Goal: Communication & Community: Connect with others

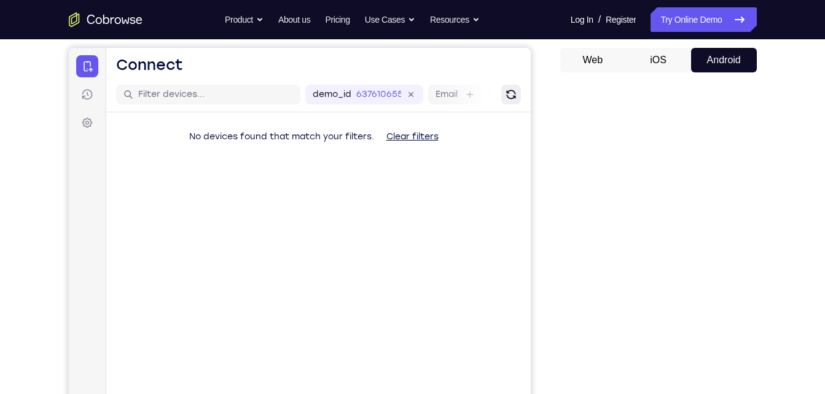
click at [504, 100] on icon "Refresh" at bounding box center [510, 94] width 15 height 15
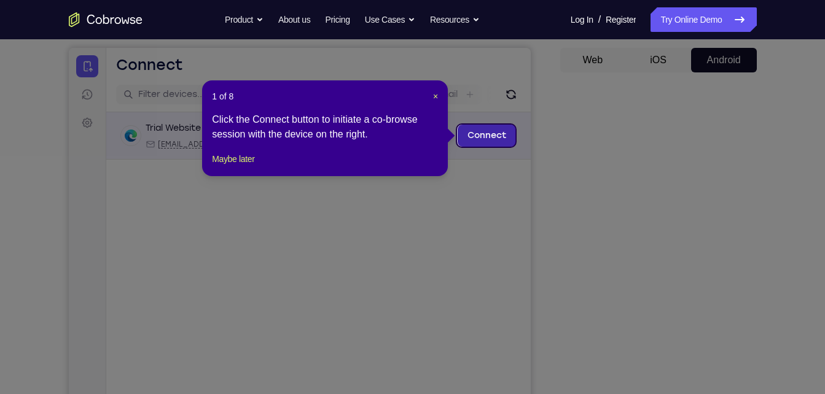
click at [495, 137] on link "Connect" at bounding box center [486, 136] width 58 height 22
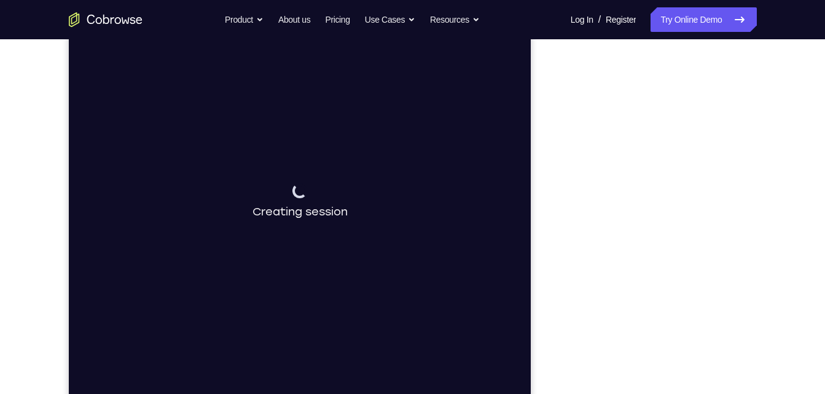
scroll to position [165, 0]
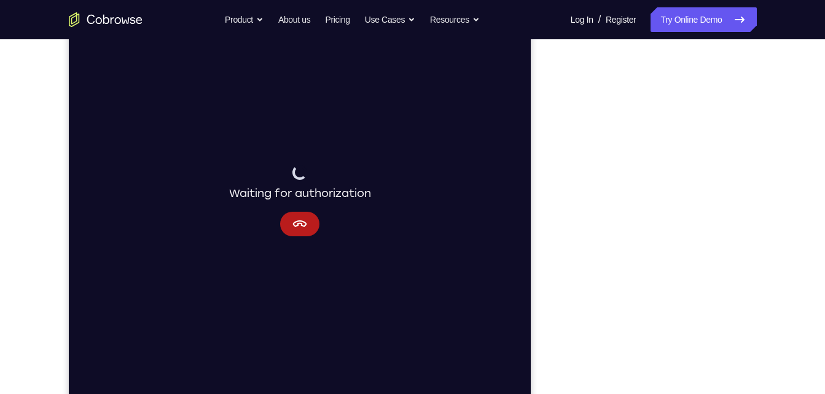
click at [299, 237] on div "Waiting for authorization" at bounding box center [299, 201] width 462 height 412
click at [300, 225] on icon "Cancel" at bounding box center [299, 224] width 15 height 15
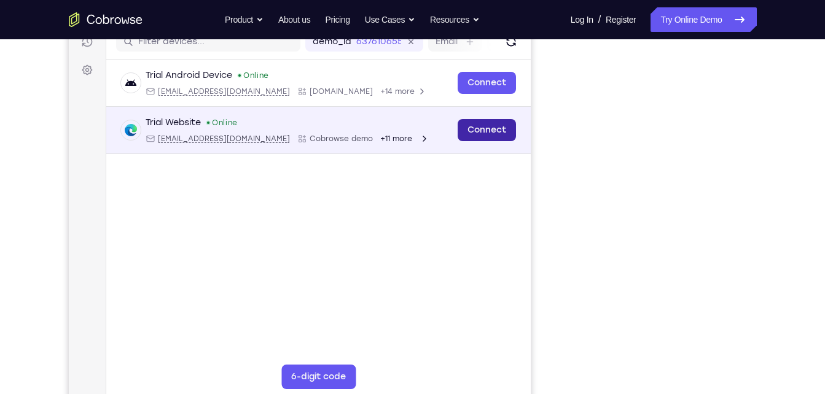
click at [487, 130] on link "Connect" at bounding box center [486, 130] width 58 height 22
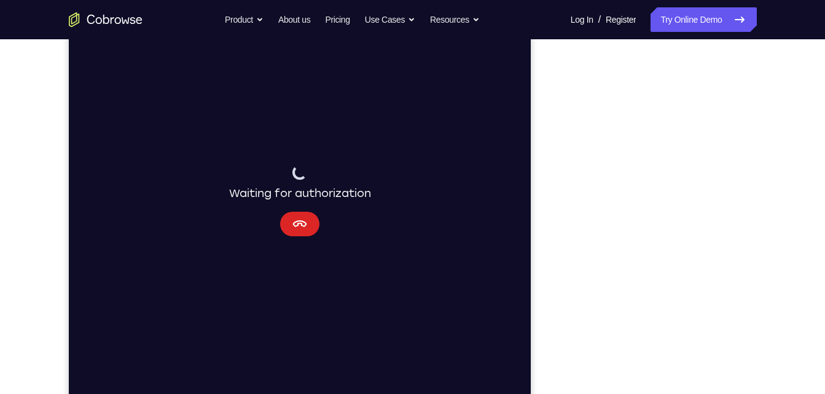
click at [303, 221] on icon "Cancel" at bounding box center [299, 224] width 15 height 15
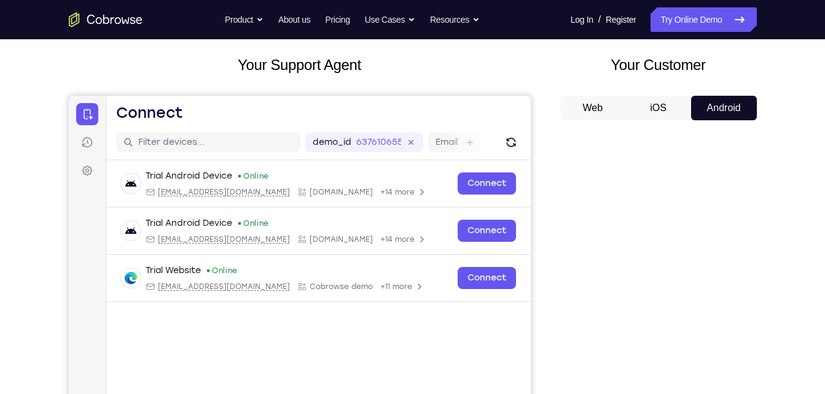
scroll to position [65, 0]
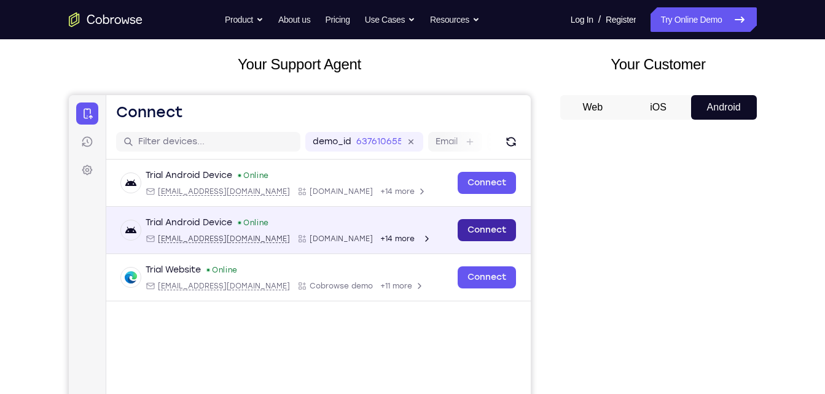
click at [479, 225] on link "Connect" at bounding box center [486, 230] width 58 height 22
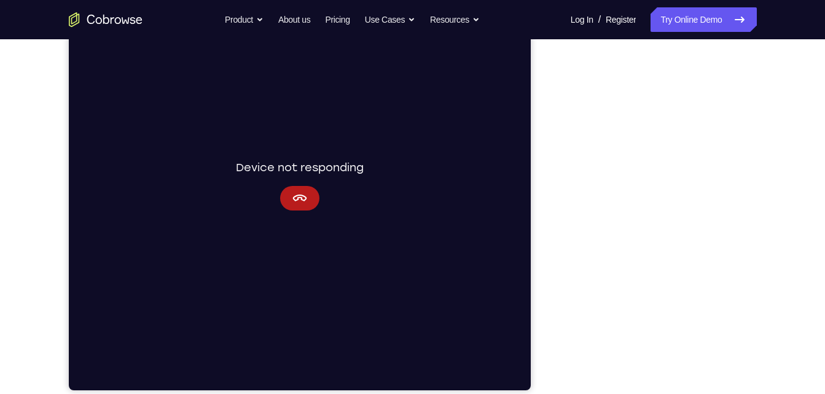
scroll to position [182, 0]
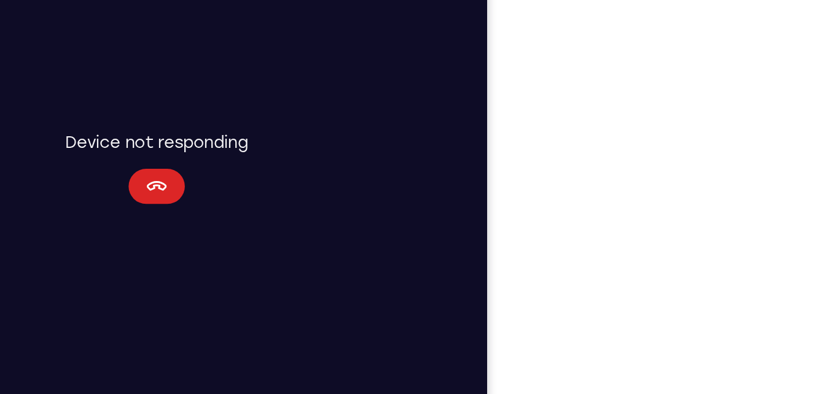
click at [72, 85] on button "Cancel" at bounding box center [56, 92] width 39 height 25
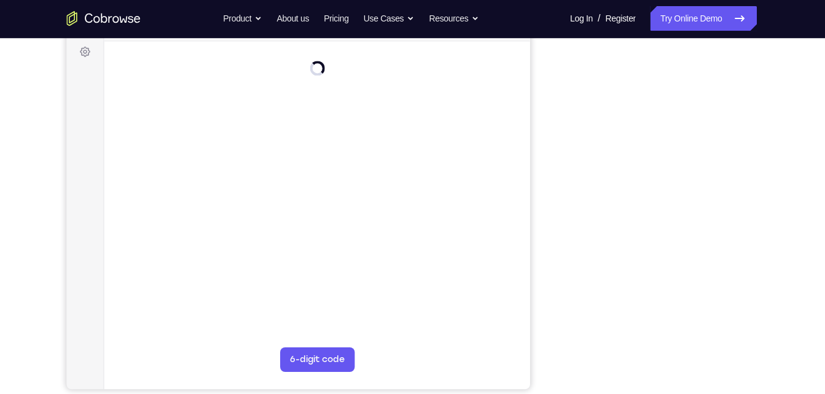
scroll to position [184, 0]
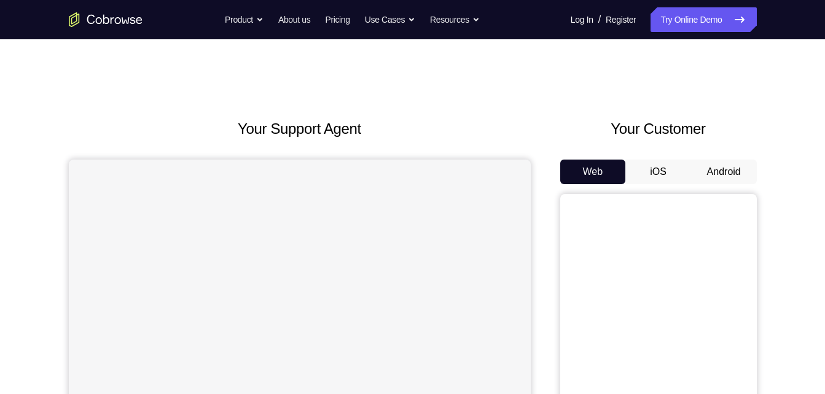
click at [716, 178] on button "Android" at bounding box center [724, 172] width 66 height 25
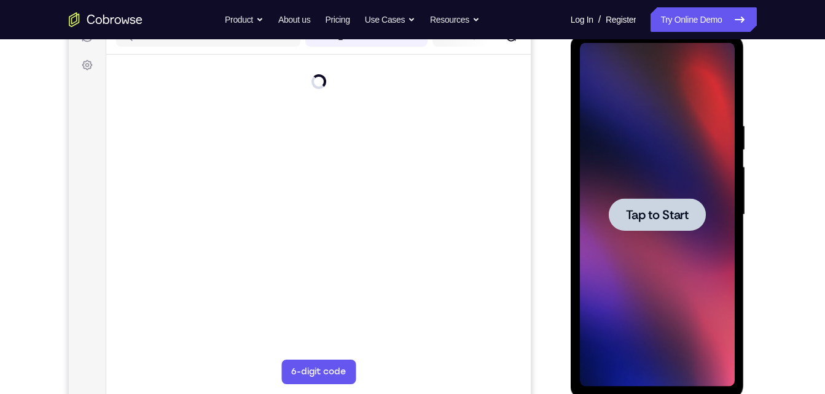
scroll to position [150, 0]
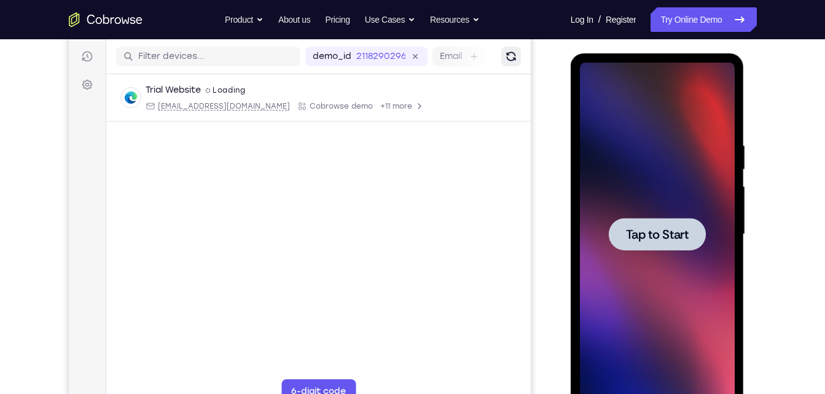
click at [513, 53] on icon "Refresh" at bounding box center [510, 56] width 12 height 12
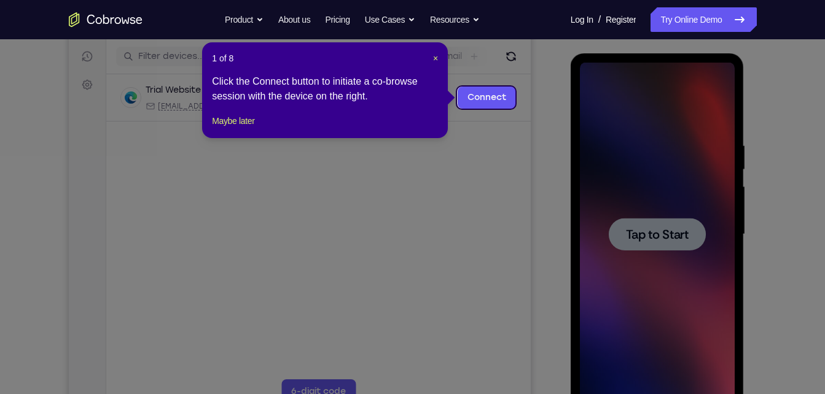
click at [499, 86] on icon at bounding box center [417, 197] width 834 height 394
click at [498, 89] on link "Connect" at bounding box center [486, 98] width 58 height 22
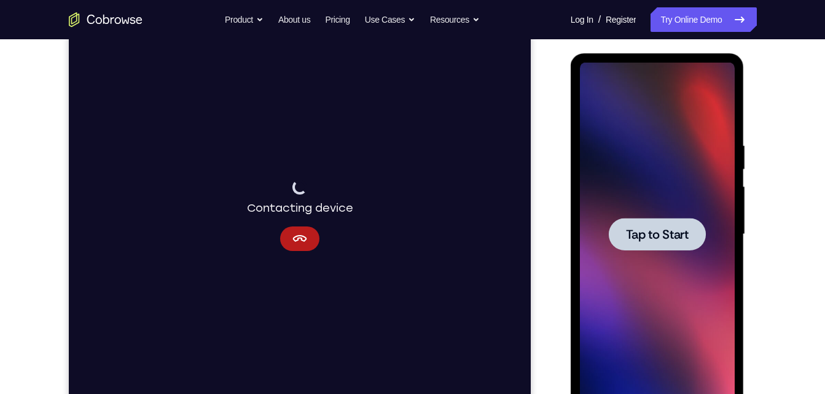
click at [638, 224] on div at bounding box center [657, 234] width 97 height 33
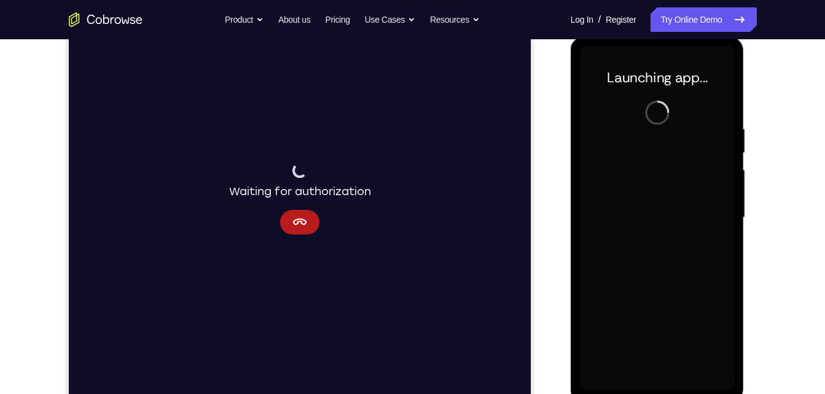
scroll to position [166, 0]
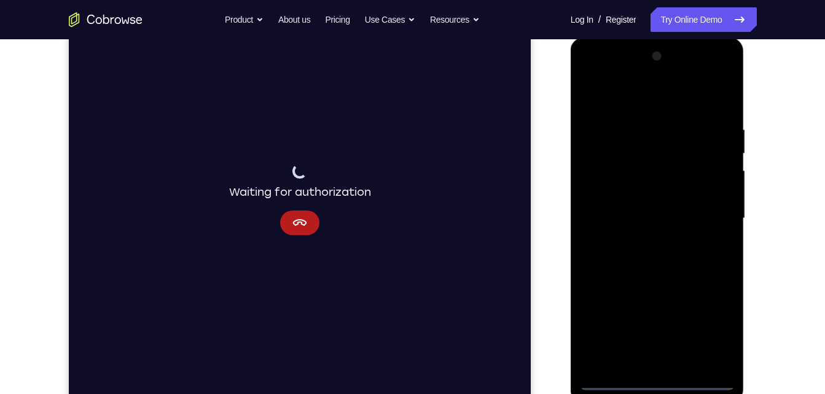
click at [650, 376] on div at bounding box center [657, 219] width 155 height 344
click at [662, 383] on div at bounding box center [657, 219] width 155 height 344
click at [721, 331] on div at bounding box center [657, 219] width 155 height 344
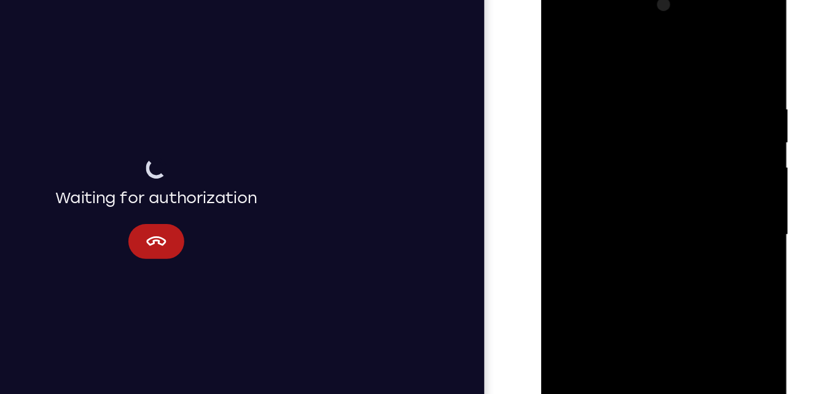
click at [608, 40] on div at bounding box center [627, 160] width 155 height 344
click at [682, 150] on div at bounding box center [627, 160] width 155 height 344
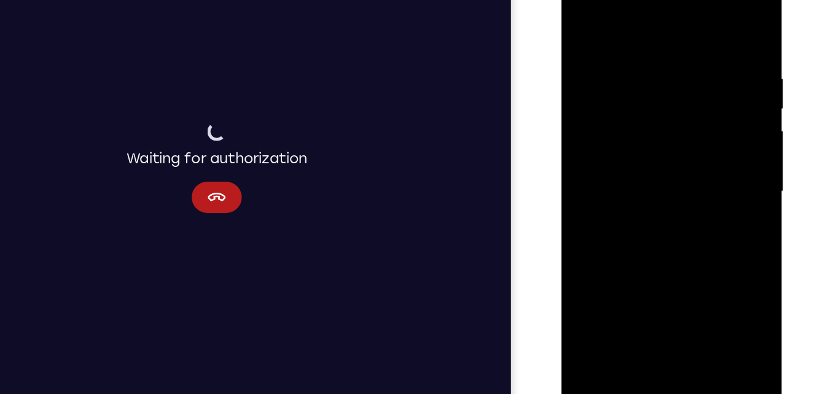
click at [661, 289] on div at bounding box center [648, 143] width 155 height 344
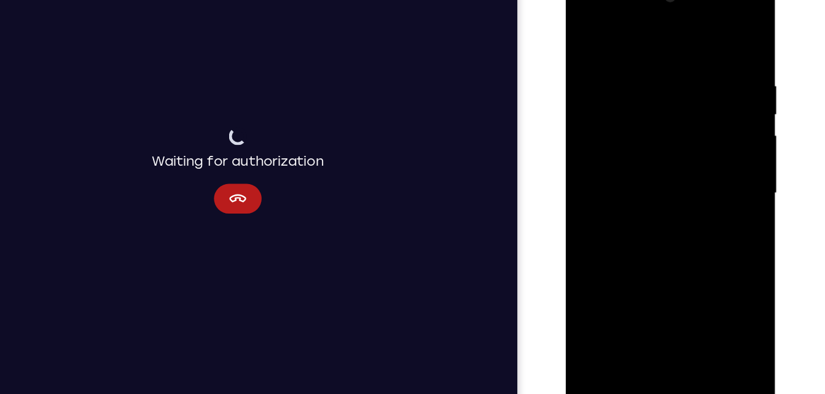
click at [630, 143] on div at bounding box center [652, 155] width 155 height 344
click at [635, 132] on div at bounding box center [652, 155] width 155 height 344
click at [635, 157] on div at bounding box center [652, 155] width 155 height 344
click at [640, 194] on div at bounding box center [652, 155] width 155 height 344
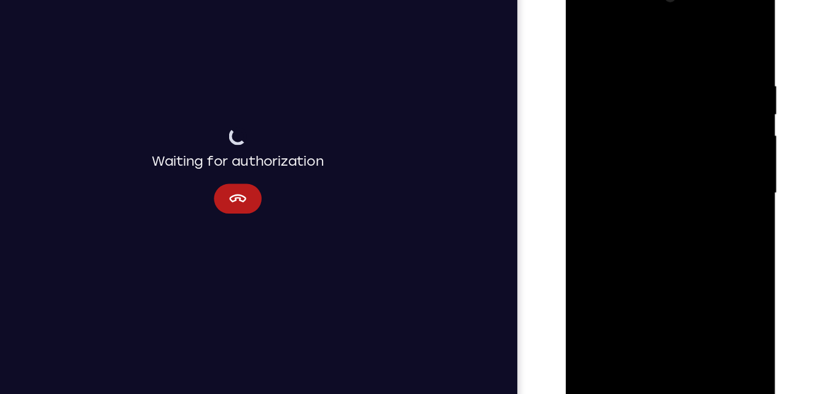
click at [638, 192] on div at bounding box center [652, 155] width 155 height 344
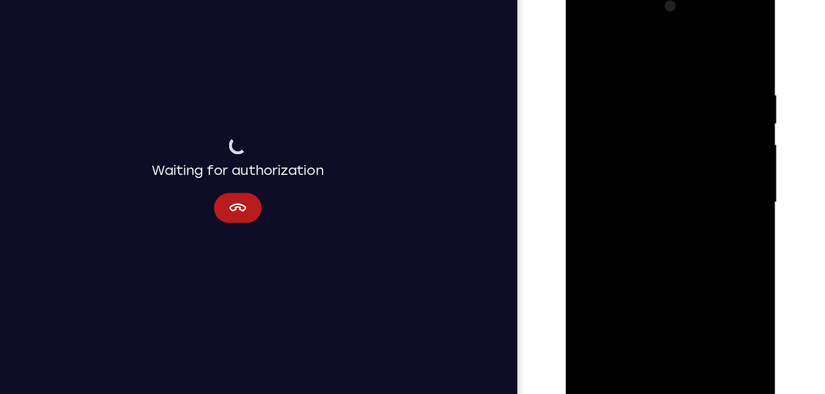
click at [670, 196] on div at bounding box center [652, 165] width 155 height 344
click at [681, 311] on div at bounding box center [652, 165] width 155 height 344
click at [642, 227] on div at bounding box center [652, 165] width 155 height 344
click at [657, 147] on div at bounding box center [652, 165] width 155 height 344
click at [711, 200] on div at bounding box center [652, 165] width 155 height 344
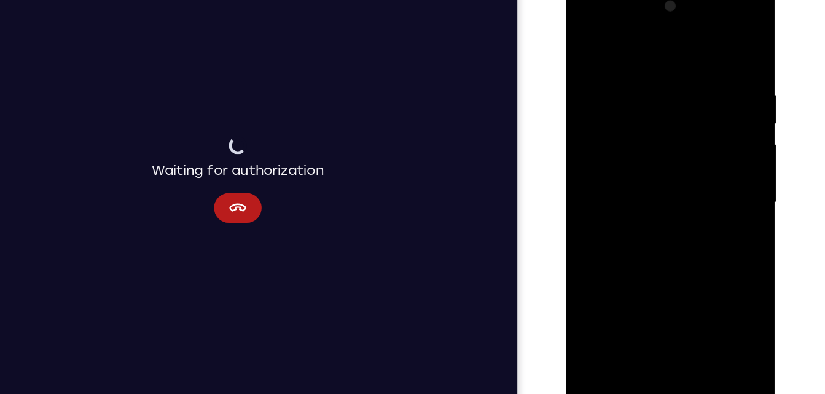
click at [586, 44] on div at bounding box center [652, 165] width 155 height 344
click at [586, 45] on div at bounding box center [652, 165] width 155 height 344
click at [718, 41] on div at bounding box center [652, 165] width 155 height 344
click at [586, 38] on div at bounding box center [652, 165] width 155 height 344
click at [718, 38] on div at bounding box center [652, 165] width 155 height 344
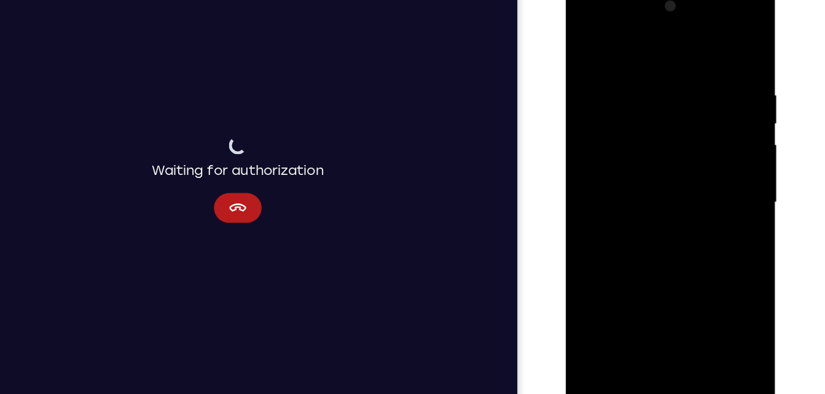
click at [590, 166] on div at bounding box center [652, 165] width 155 height 344
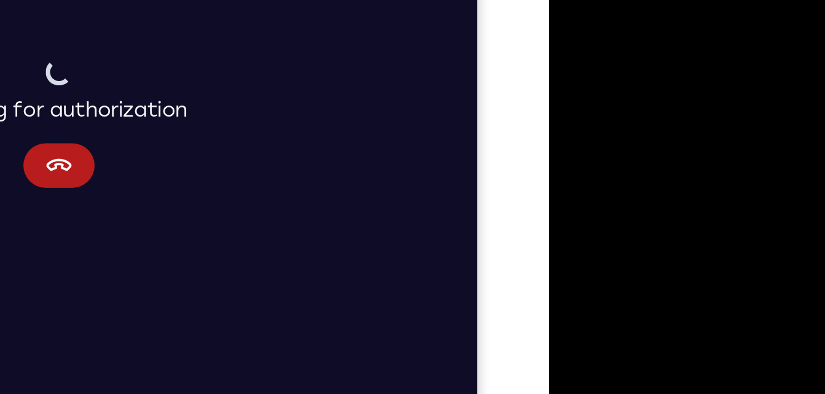
drag, startPoint x: 638, startPoint y: -7, endPoint x: 554, endPoint y: -4, distance: 84.8
click at [554, 0] on div at bounding box center [636, 13] width 174 height 366
drag, startPoint x: 672, startPoint y: -4, endPoint x: 576, endPoint y: -4, distance: 96.5
click at [576, 0] on div at bounding box center [635, 11] width 155 height 344
drag, startPoint x: 656, startPoint y: -10, endPoint x: 595, endPoint y: -9, distance: 60.8
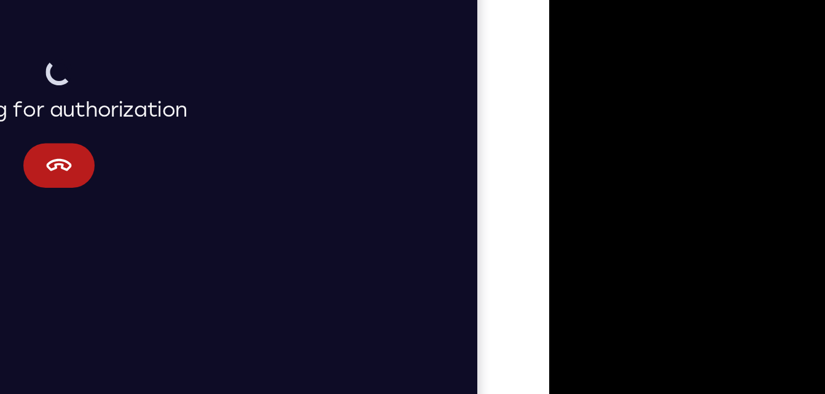
click at [595, 0] on div at bounding box center [635, 11] width 155 height 344
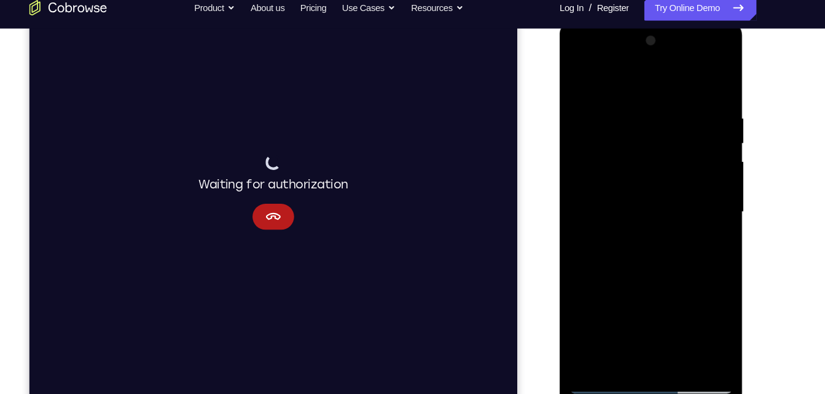
click at [672, 344] on div at bounding box center [646, 201] width 155 height 344
click at [612, 181] on div at bounding box center [646, 201] width 155 height 344
click at [269, 195] on button "Cancel" at bounding box center [259, 204] width 39 height 25
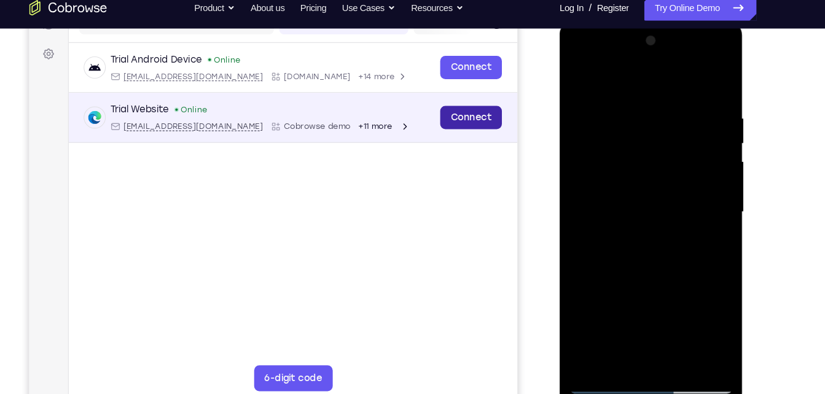
click at [450, 117] on link "Connect" at bounding box center [447, 110] width 58 height 22
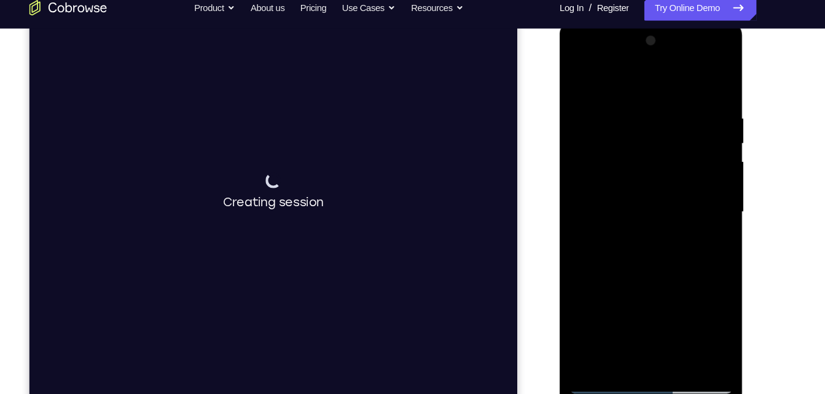
click at [643, 345] on div at bounding box center [646, 201] width 155 height 344
click at [632, 338] on div at bounding box center [646, 201] width 155 height 344
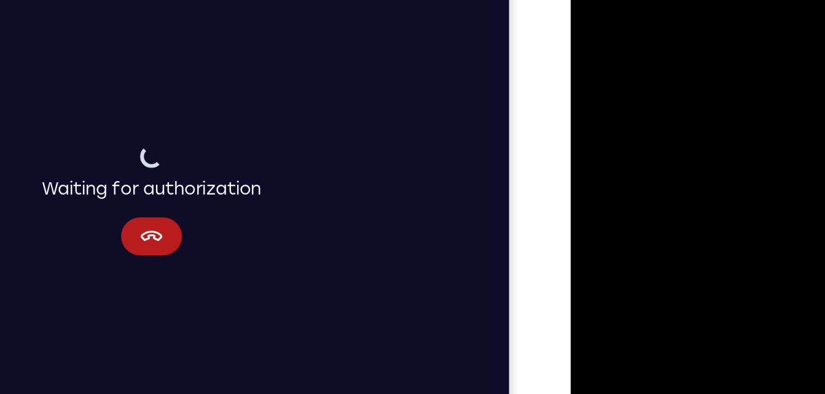
click at [719, 165] on div at bounding box center [657, 131] width 155 height 344
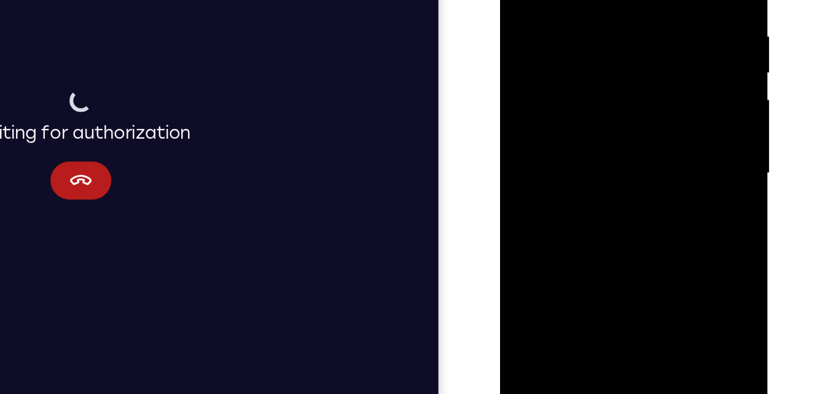
click at [651, 190] on div at bounding box center [586, 75] width 155 height 344
click at [649, 194] on div at bounding box center [586, 75] width 155 height 344
click at [595, 28] on div at bounding box center [586, 75] width 155 height 344
click at [625, 117] on div at bounding box center [586, 75] width 155 height 344
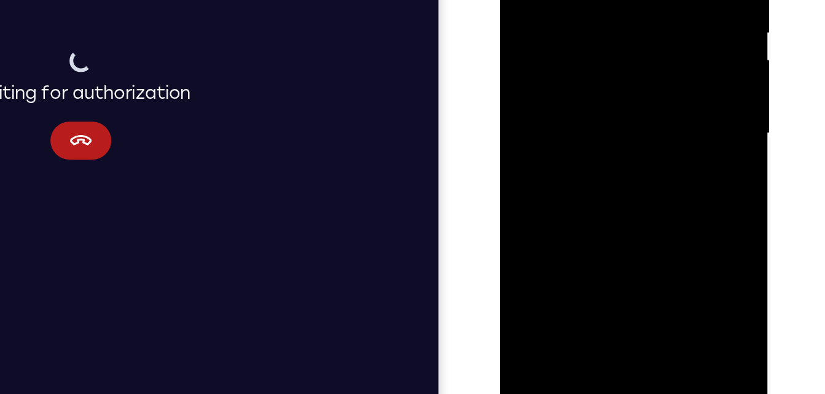
click at [647, 66] on div at bounding box center [586, 35] width 155 height 344
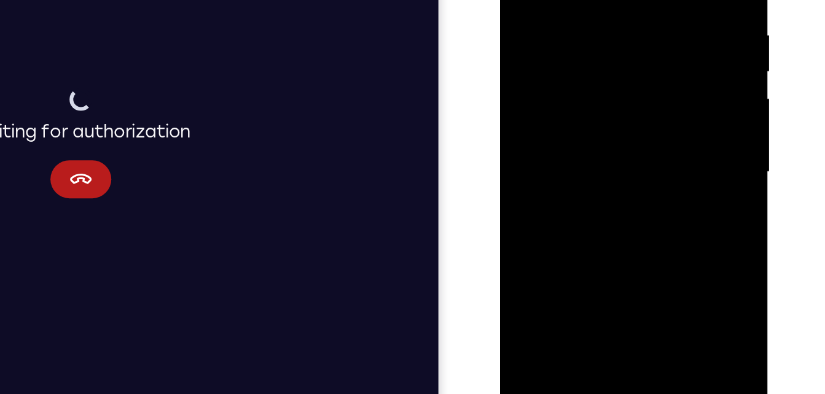
click at [582, 12] on div at bounding box center [586, 74] width 155 height 344
click at [643, 122] on div at bounding box center [586, 74] width 155 height 344
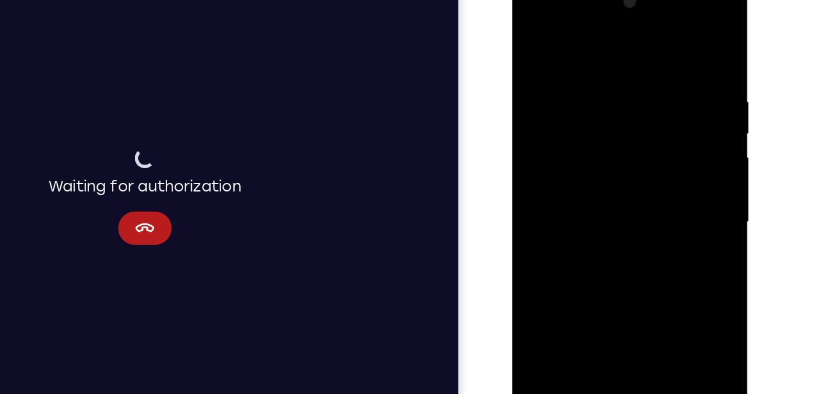
click at [535, 34] on div at bounding box center [599, 158] width 155 height 344
click at [533, 36] on div at bounding box center [599, 158] width 155 height 344
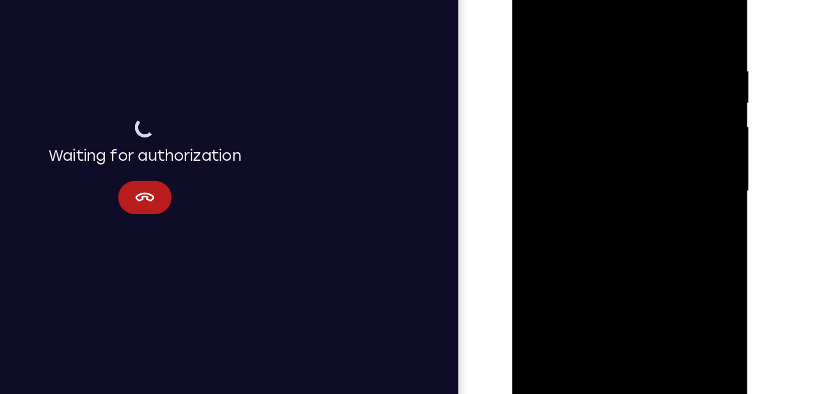
click at [631, 272] on div at bounding box center [599, 127] width 155 height 344
click at [573, 108] on div at bounding box center [599, 125] width 155 height 344
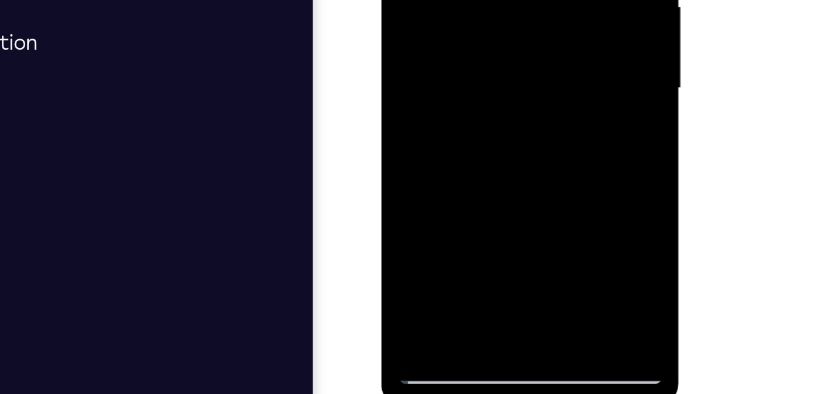
scroll to position [167, 0]
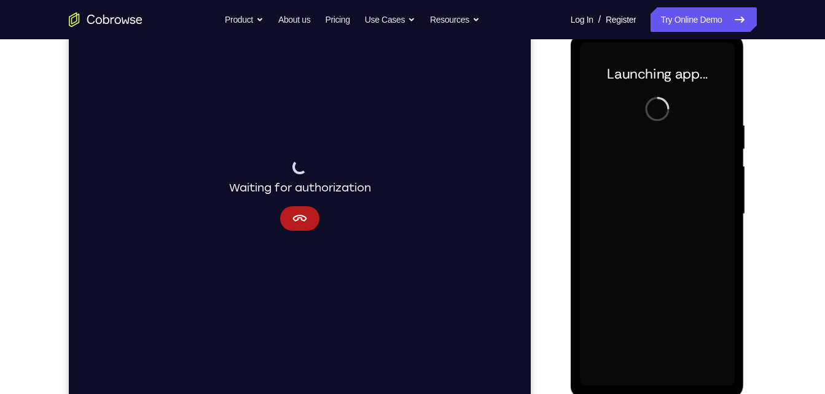
scroll to position [171, 0]
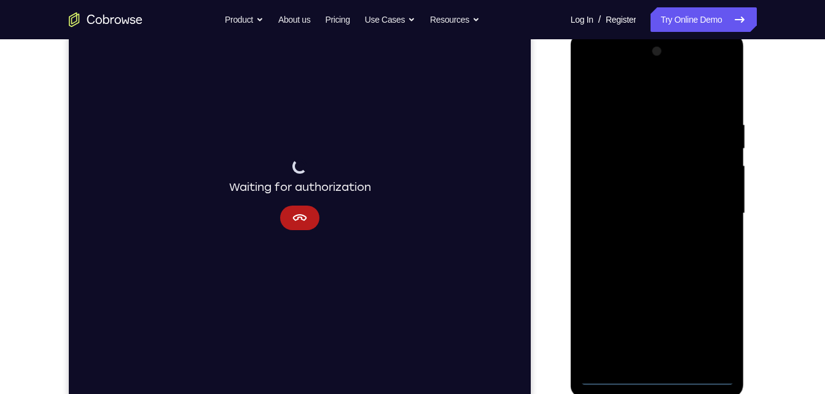
click at [655, 374] on div at bounding box center [657, 214] width 155 height 344
click at [714, 319] on div at bounding box center [657, 214] width 155 height 344
click at [646, 90] on div at bounding box center [657, 214] width 155 height 344
click at [713, 209] on div at bounding box center [657, 214] width 155 height 344
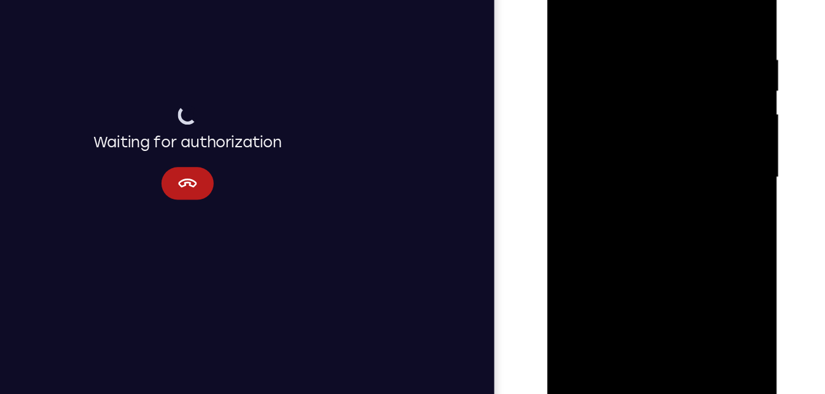
click at [622, 139] on div at bounding box center [634, 119] width 155 height 344
click at [603, 111] on div at bounding box center [634, 119] width 155 height 344
click at [606, 100] on div at bounding box center [634, 119] width 155 height 344
click at [606, 114] on div at bounding box center [634, 119] width 155 height 344
click at [606, 160] on div at bounding box center [634, 119] width 155 height 344
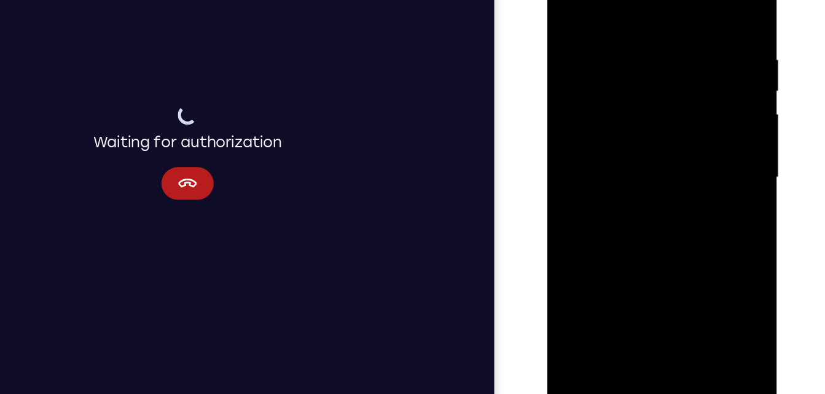
click at [612, 151] on div at bounding box center [634, 119] width 155 height 344
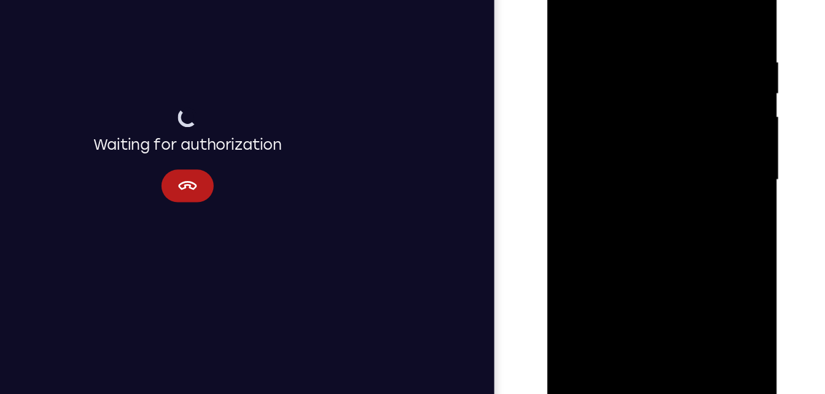
click at [658, 265] on div at bounding box center [634, 121] width 155 height 344
click at [614, 179] on div at bounding box center [634, 121] width 155 height 344
click at [101, 111] on button "Cancel" at bounding box center [111, 111] width 39 height 25
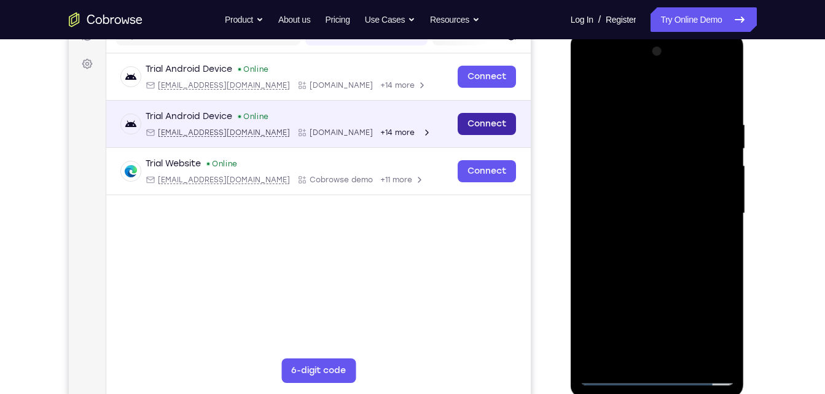
click at [492, 121] on link "Connect" at bounding box center [486, 124] width 58 height 22
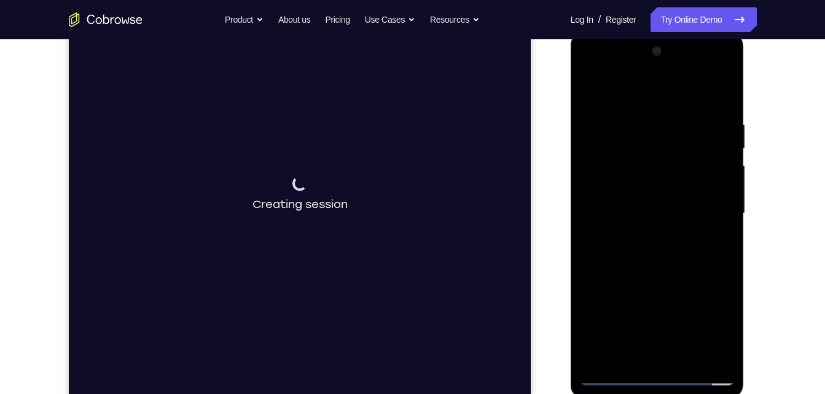
click at [685, 355] on div at bounding box center [657, 214] width 155 height 344
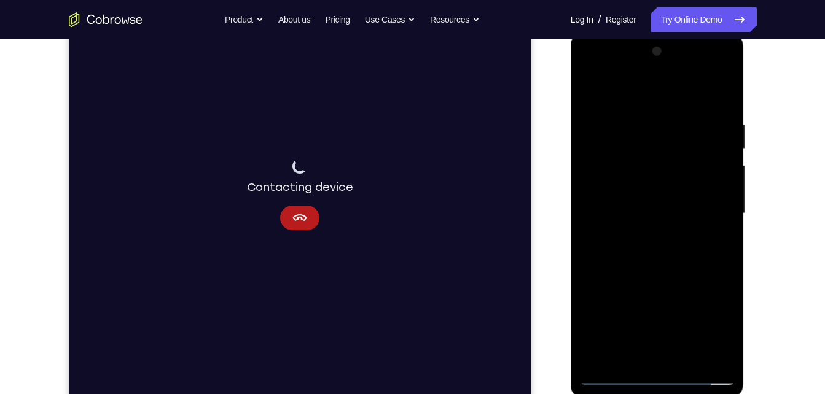
click at [645, 276] on div at bounding box center [657, 214] width 155 height 344
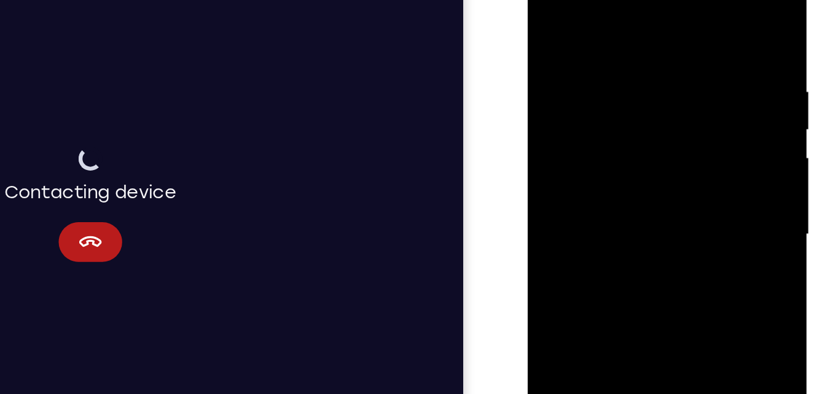
click at [604, 114] on div at bounding box center [614, 124] width 155 height 344
click at [604, 112] on div at bounding box center [614, 124] width 155 height 344
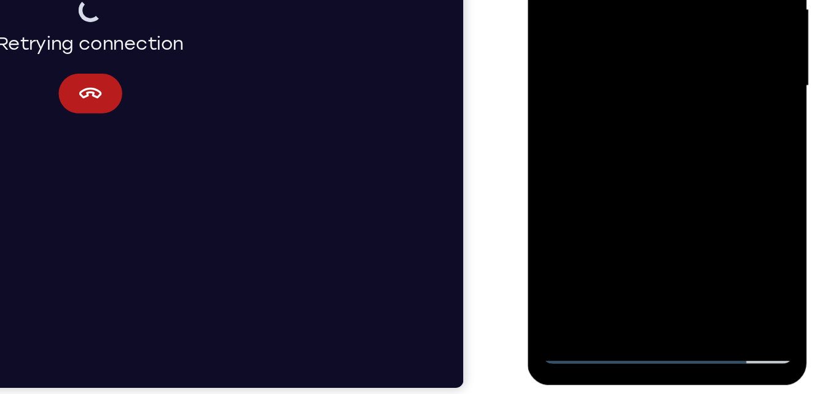
scroll to position [181, 0]
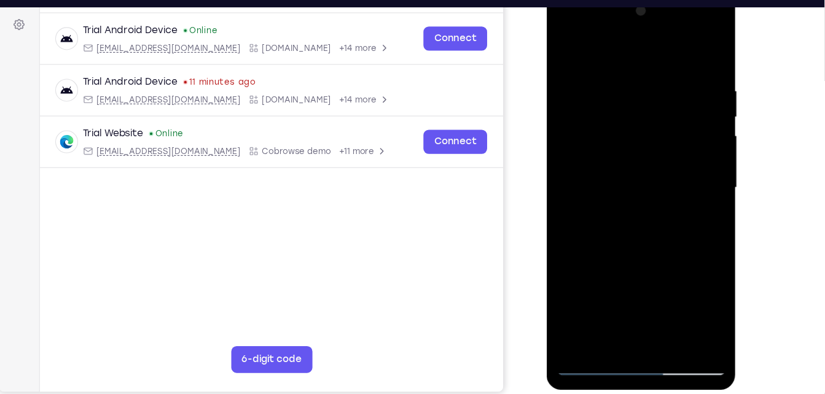
scroll to position [179, 0]
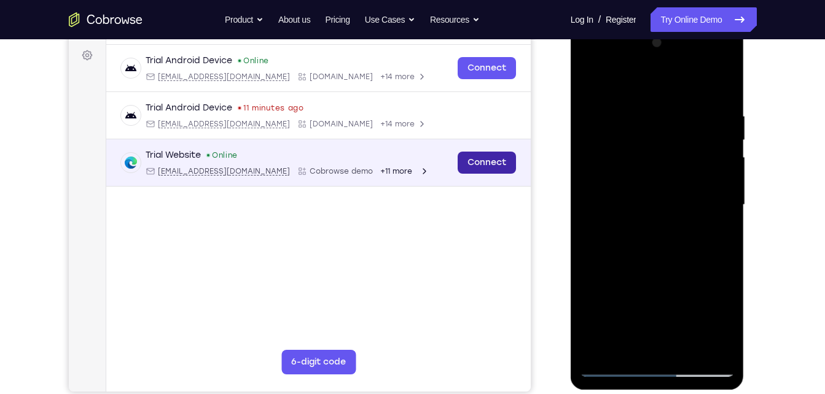
click at [514, 168] on link "Connect" at bounding box center [486, 163] width 58 height 22
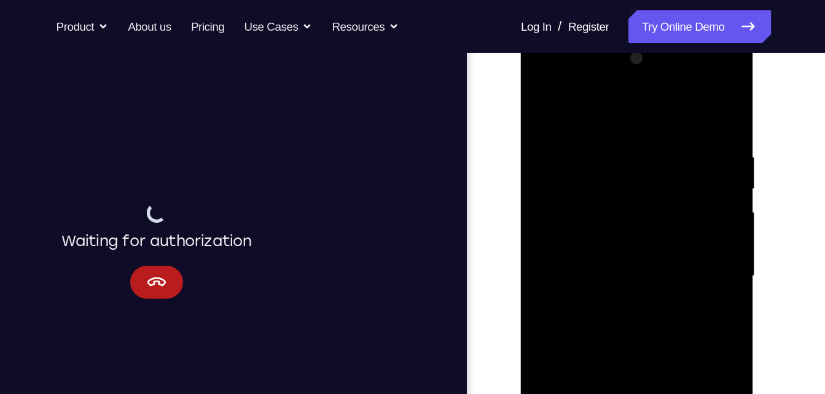
scroll to position [177, 0]
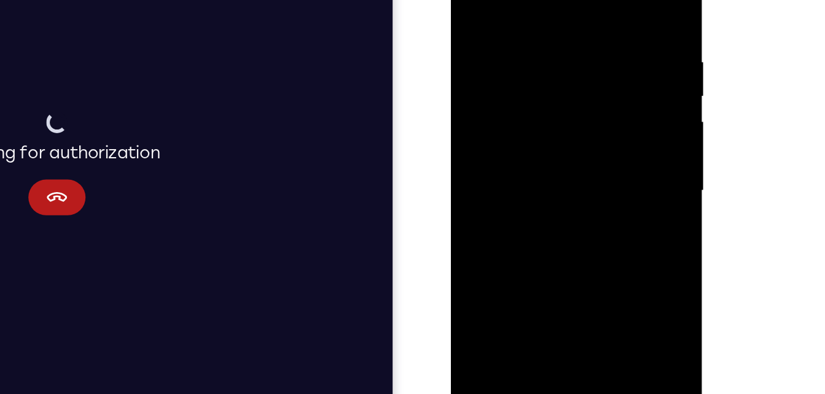
click at [526, 139] on div at bounding box center [537, 109] width 155 height 344
click at [604, 224] on div at bounding box center [537, 109] width 155 height 344
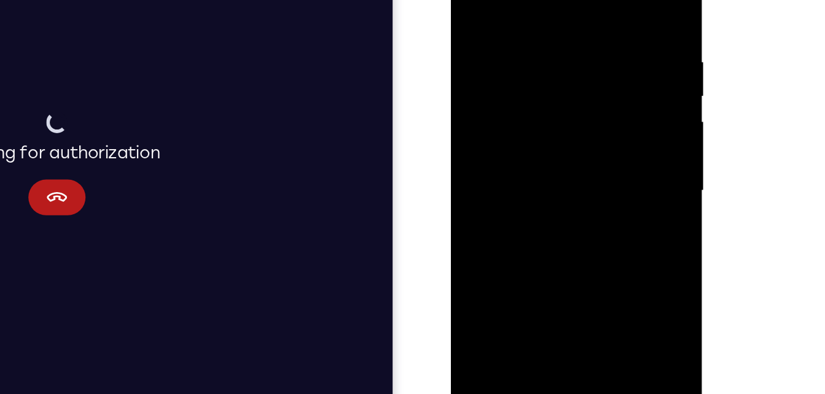
click at [604, 224] on div at bounding box center [537, 109] width 155 height 344
click at [507, 141] on div at bounding box center [537, 109] width 155 height 344
click at [507, 142] on div at bounding box center [537, 109] width 155 height 344
click at [520, 139] on div at bounding box center [537, 109] width 155 height 344
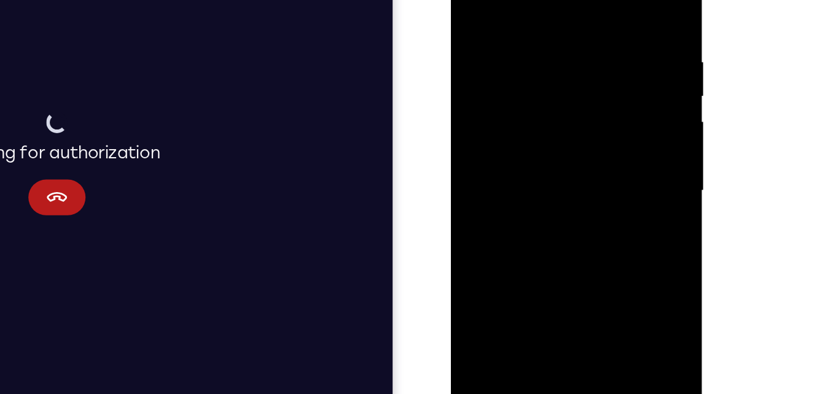
click at [608, 225] on div at bounding box center [537, 109] width 155 height 344
click at [599, 141] on div at bounding box center [537, 109] width 155 height 344
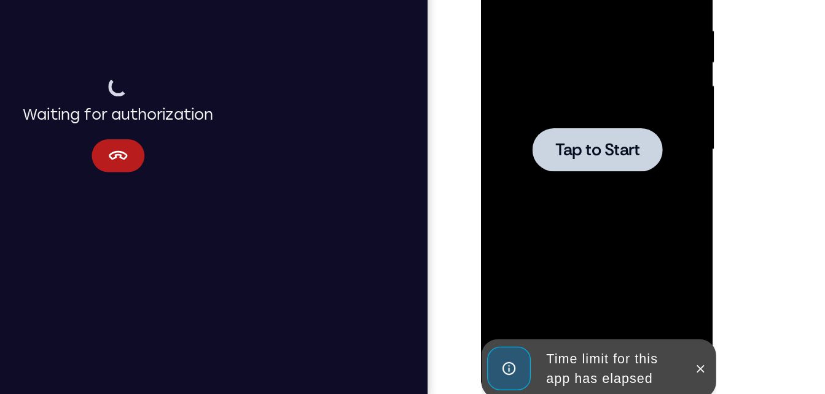
scroll to position [176, 0]
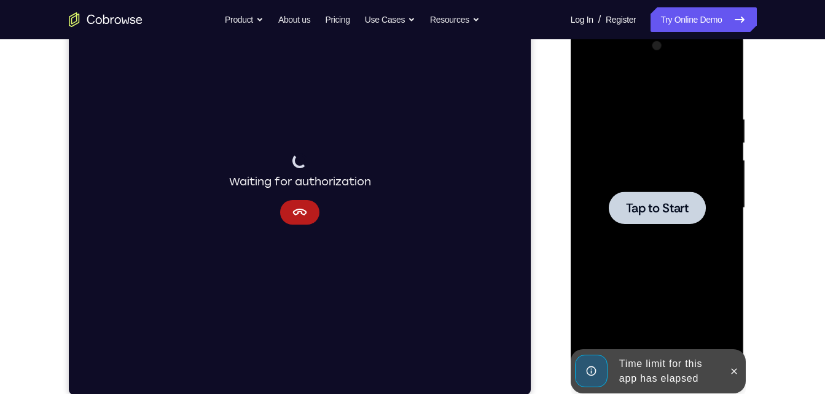
click at [644, 194] on div at bounding box center [657, 208] width 97 height 33
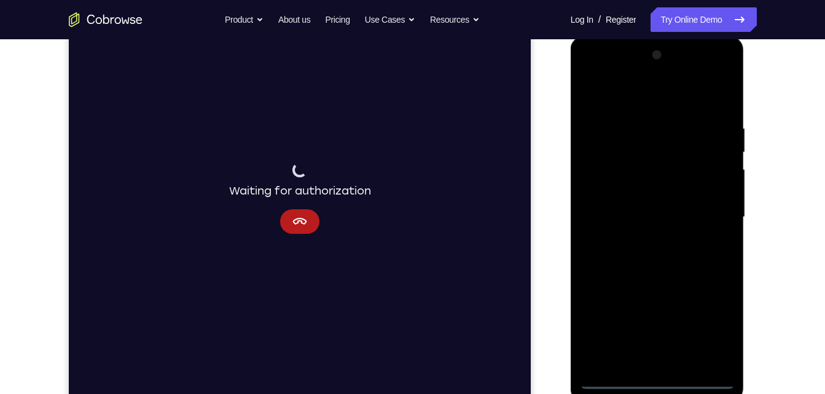
scroll to position [168, 0]
click at [657, 386] on div at bounding box center [657, 217] width 155 height 344
click at [718, 332] on div at bounding box center [657, 217] width 155 height 344
click at [625, 98] on div at bounding box center [657, 217] width 155 height 344
click at [710, 214] on div at bounding box center [657, 217] width 155 height 344
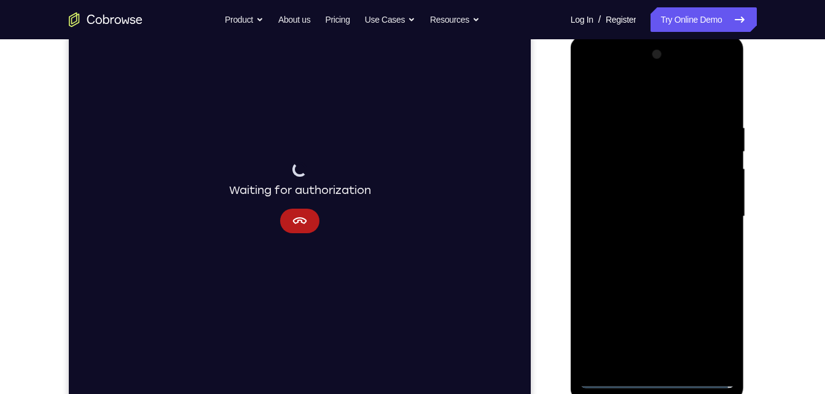
click at [640, 238] on div at bounding box center [657, 217] width 155 height 344
click at [659, 206] on div at bounding box center [657, 217] width 155 height 344
click at [665, 195] on div at bounding box center [657, 217] width 155 height 344
click at [648, 215] on div at bounding box center [657, 217] width 155 height 344
click at [666, 274] on div at bounding box center [657, 217] width 155 height 344
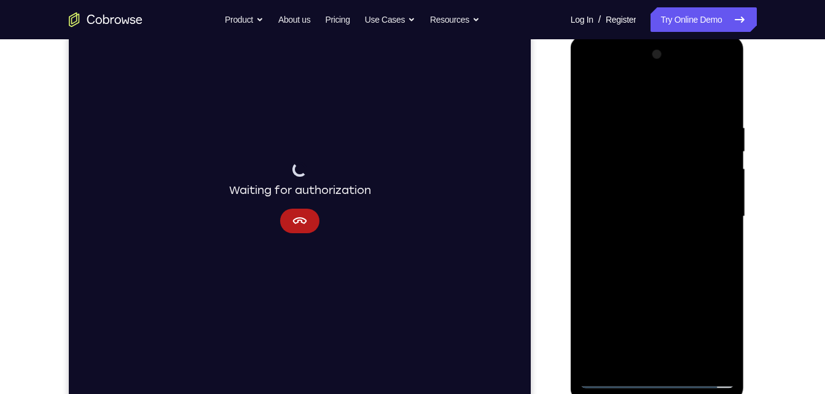
click at [715, 93] on div at bounding box center [657, 217] width 155 height 344
click at [687, 364] on div at bounding box center [657, 217] width 155 height 344
click at [679, 281] on div at bounding box center [657, 217] width 155 height 344
click at [687, 194] on div at bounding box center [657, 217] width 155 height 344
click at [591, 95] on div at bounding box center [657, 217] width 155 height 344
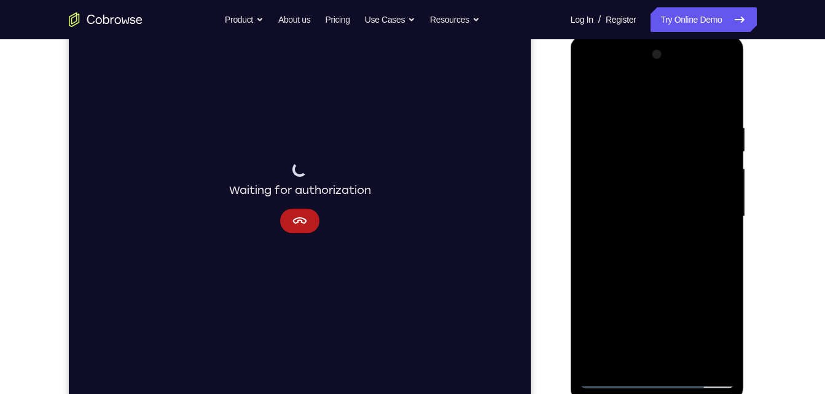
click at [591, 95] on div at bounding box center [657, 217] width 155 height 344
drag, startPoint x: 676, startPoint y: 243, endPoint x: 641, endPoint y: 96, distance: 151.1
click at [641, 96] on div at bounding box center [657, 217] width 155 height 344
drag, startPoint x: 680, startPoint y: 315, endPoint x: 656, endPoint y: 149, distance: 167.0
click at [656, 149] on div at bounding box center [657, 217] width 155 height 344
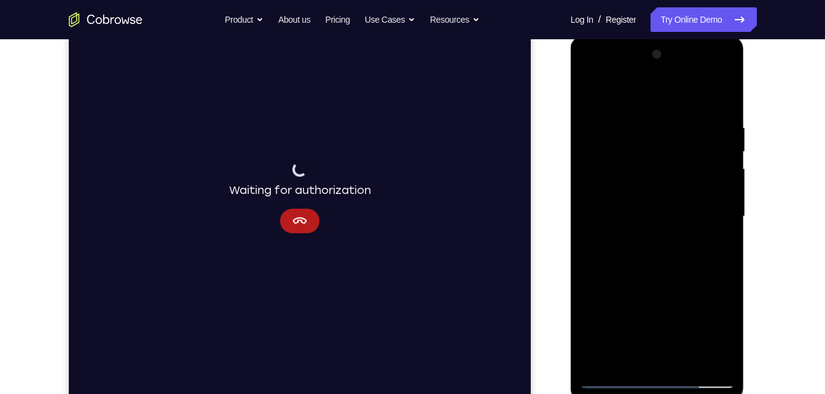
drag, startPoint x: 660, startPoint y: 261, endPoint x: 619, endPoint y: 130, distance: 137.0
click at [619, 130] on div at bounding box center [657, 217] width 155 height 344
drag, startPoint x: 614, startPoint y: 144, endPoint x: 605, endPoint y: 351, distance: 207.2
click at [605, 351] on div at bounding box center [657, 217] width 155 height 344
drag, startPoint x: 631, startPoint y: 173, endPoint x: 631, endPoint y: 222, distance: 48.5
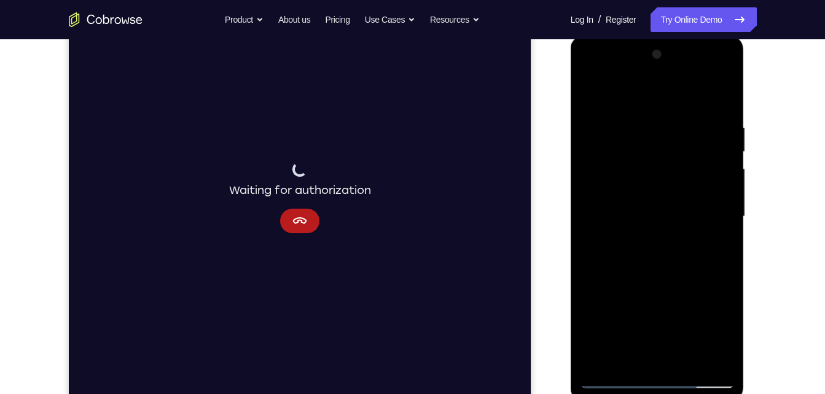
click at [631, 222] on div at bounding box center [657, 217] width 155 height 344
click at [595, 192] on div at bounding box center [657, 217] width 155 height 344
drag, startPoint x: 687, startPoint y: 186, endPoint x: 651, endPoint y: 256, distance: 78.6
click at [651, 256] on div at bounding box center [657, 217] width 155 height 344
click at [692, 359] on div at bounding box center [657, 217] width 155 height 344
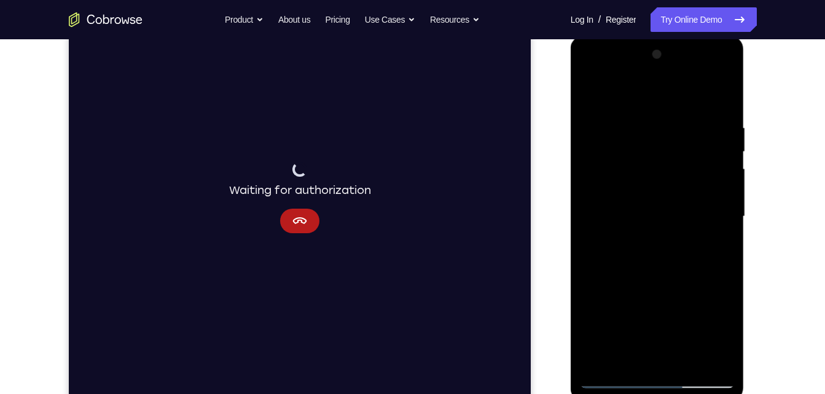
drag, startPoint x: 657, startPoint y: 197, endPoint x: 681, endPoint y: 426, distance: 229.8
click at [681, 394] on html "Online web based iOS Simulators and Android Emulators. Run iPhone, iPad, Mobile…" at bounding box center [658, 220] width 175 height 369
click at [596, 88] on div at bounding box center [657, 217] width 155 height 344
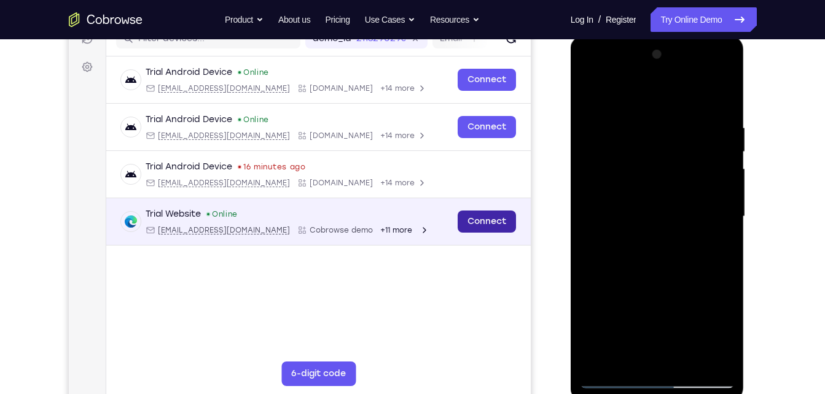
click at [495, 222] on link "Connect" at bounding box center [486, 222] width 58 height 22
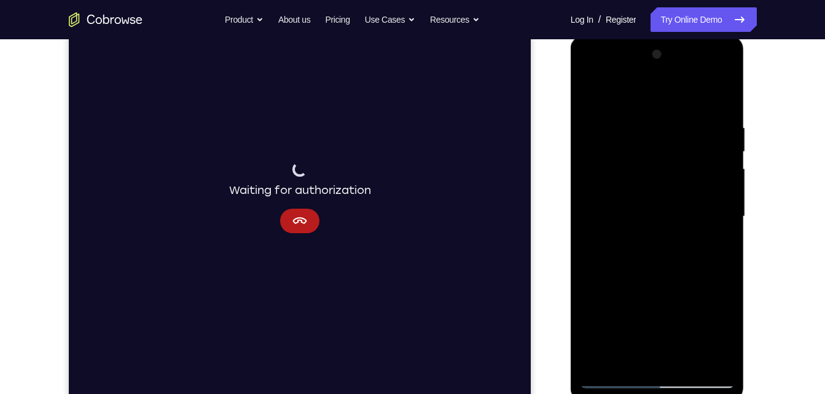
click at [686, 359] on div at bounding box center [657, 217] width 155 height 344
drag, startPoint x: 681, startPoint y: 175, endPoint x: 678, endPoint y: 426, distance: 250.7
click at [678, 394] on html "Online web based iOS Simulators and Android Emulators. Run iPhone, iPad, Mobile…" at bounding box center [658, 220] width 175 height 369
drag, startPoint x: 673, startPoint y: 161, endPoint x: 649, endPoint y: 374, distance: 213.9
click at [649, 374] on div at bounding box center [657, 217] width 155 height 344
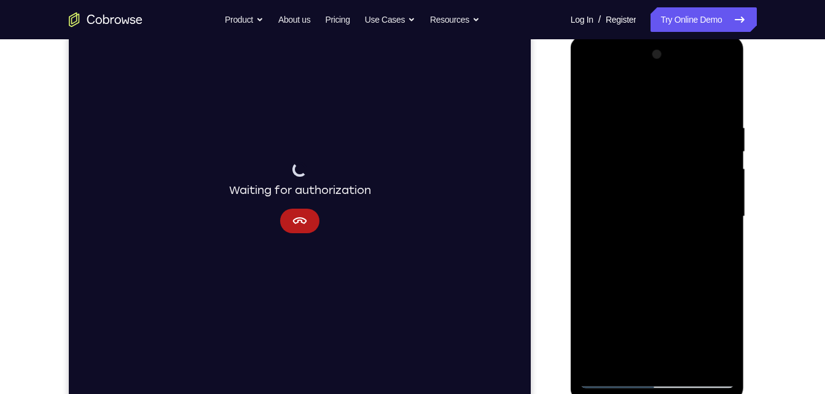
click at [595, 90] on div at bounding box center [657, 217] width 155 height 344
click at [683, 361] on div at bounding box center [657, 217] width 155 height 344
click at [654, 197] on div at bounding box center [657, 217] width 155 height 344
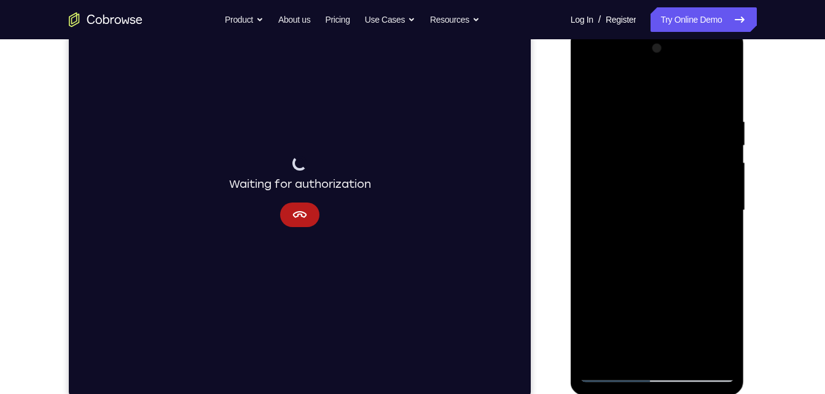
scroll to position [176, 0]
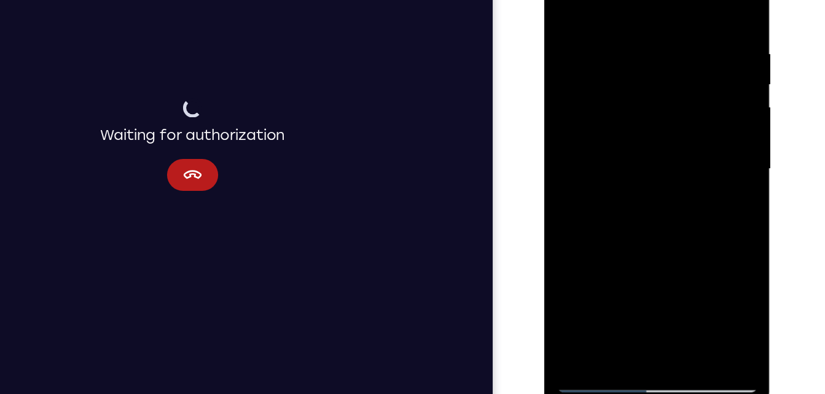
click at [603, 254] on div at bounding box center [631, 115] width 155 height 344
click at [565, 0] on div at bounding box center [631, 115] width 155 height 344
click at [620, 98] on div at bounding box center [631, 115] width 155 height 344
click at [600, 254] on div at bounding box center [631, 115] width 155 height 344
click at [133, 108] on button "Cancel" at bounding box center [122, 106] width 39 height 25
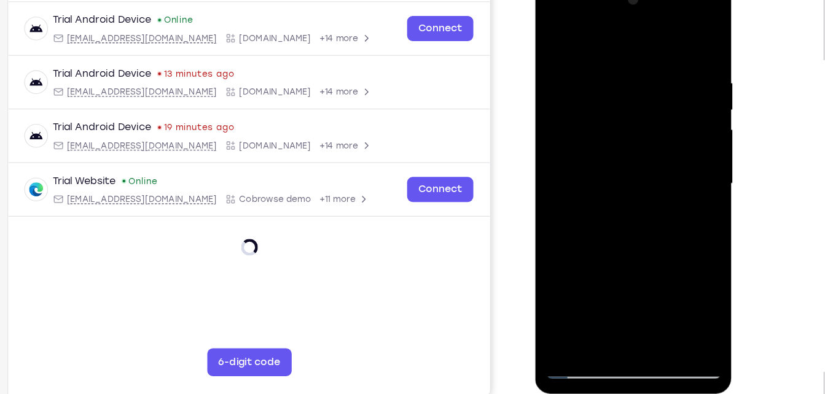
scroll to position [174, 0]
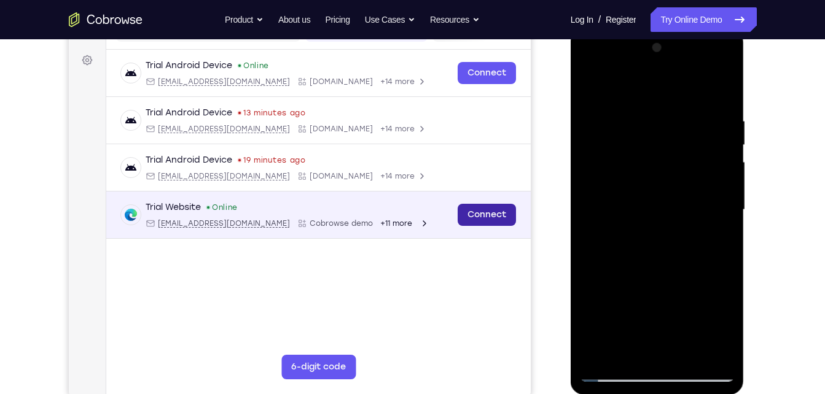
click at [482, 221] on link "Connect" at bounding box center [486, 215] width 58 height 22
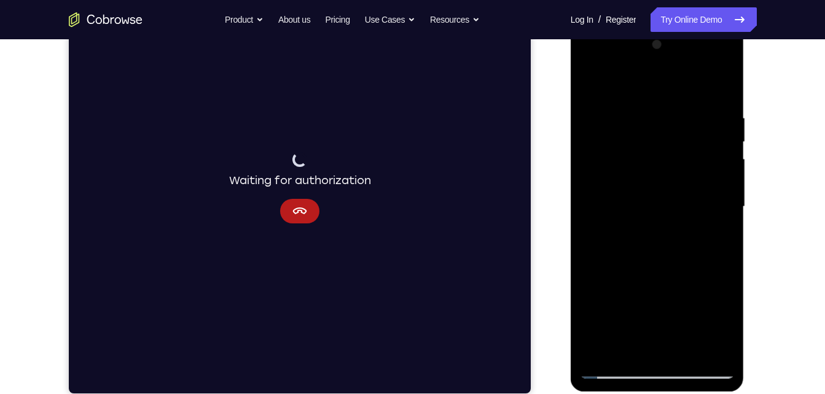
scroll to position [178, 0]
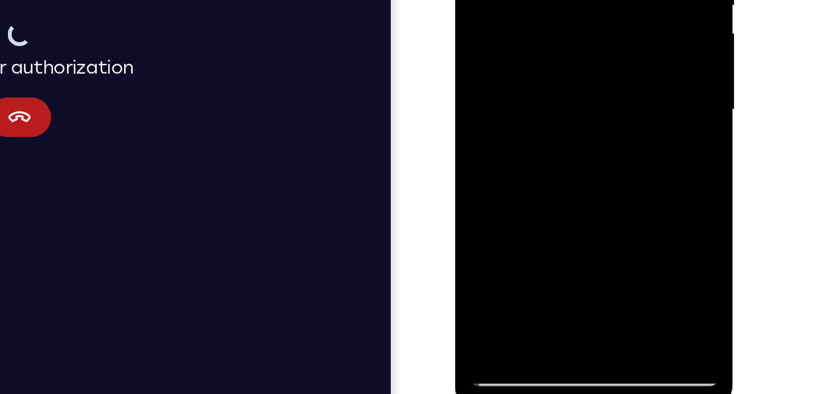
click at [525, 92] on div at bounding box center [541, 1] width 155 height 344
click at [606, 119] on div at bounding box center [541, 1] width 155 height 344
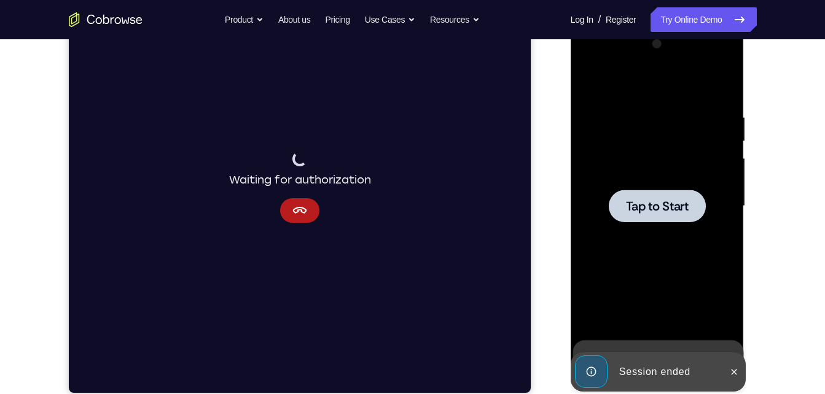
click at [679, 202] on span "Tap to Start" at bounding box center [657, 206] width 63 height 12
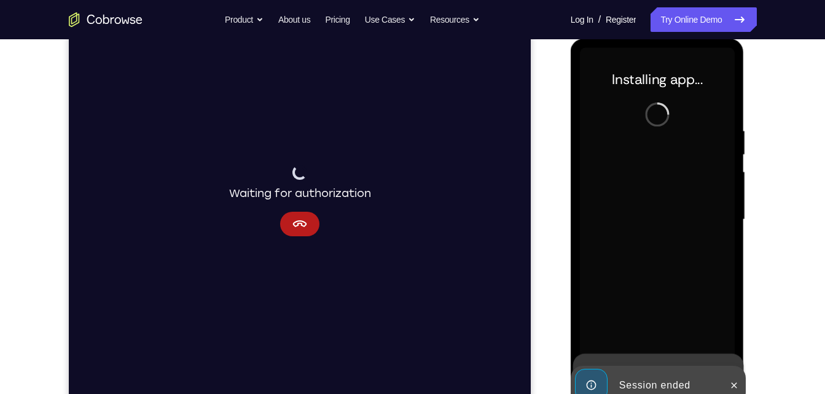
scroll to position [164, 0]
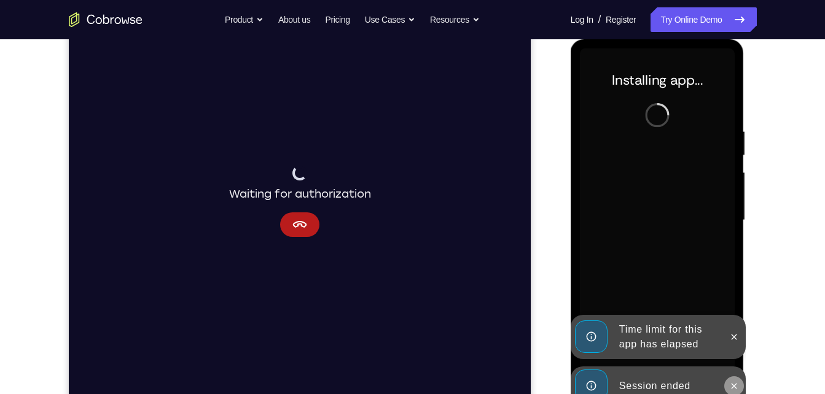
click at [732, 388] on icon at bounding box center [734, 387] width 10 height 10
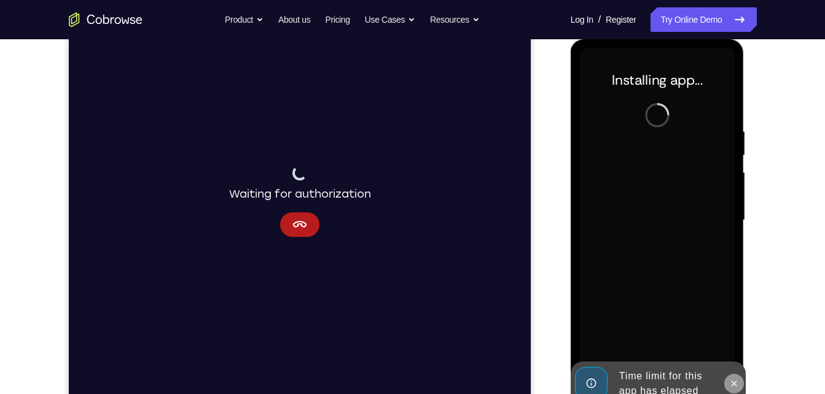
click at [734, 362] on div "Time limit for this app has elapsed" at bounding box center [658, 384] width 175 height 44
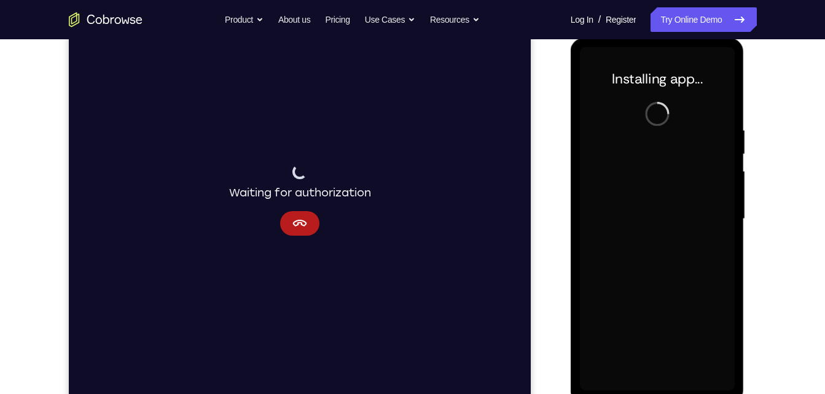
scroll to position [166, 0]
click at [533, 233] on div "Your Support Agent Your Customer Web iOS Android" at bounding box center [413, 179] width 688 height 454
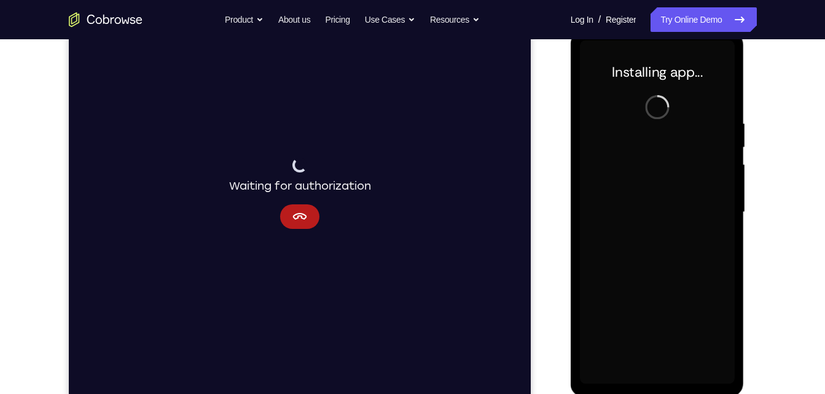
scroll to position [173, 0]
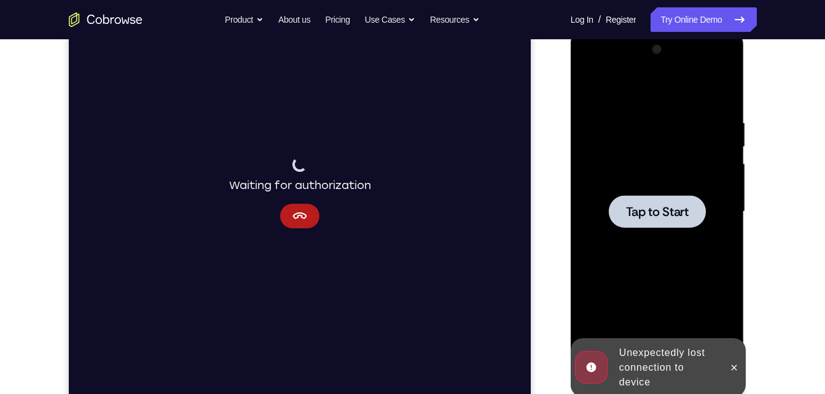
click at [660, 198] on div at bounding box center [657, 211] width 97 height 33
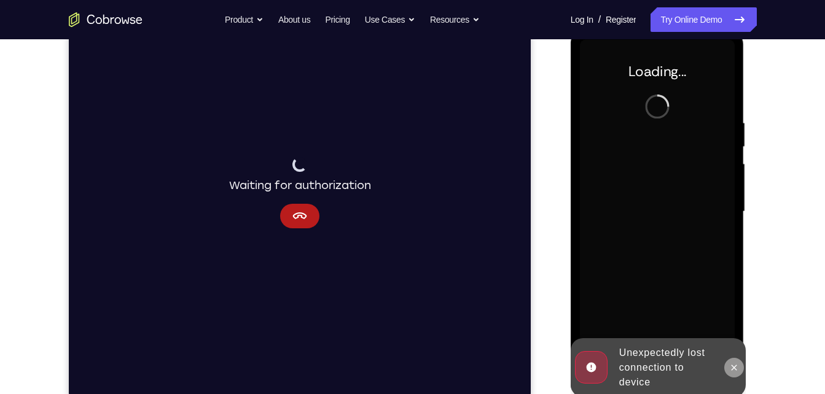
click at [738, 372] on icon at bounding box center [734, 368] width 10 height 10
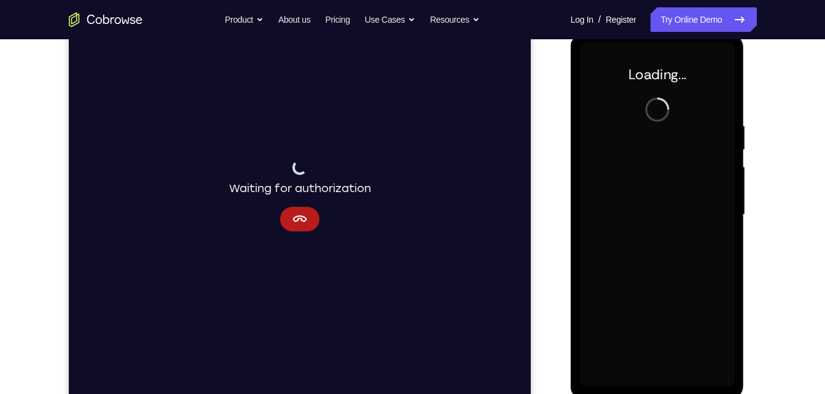
scroll to position [170, 0]
click at [292, 217] on icon "Cancel" at bounding box center [299, 218] width 15 height 15
click at [301, 216] on icon "Cancel" at bounding box center [299, 218] width 14 height 7
click at [296, 206] on button "Cancel" at bounding box center [299, 218] width 39 height 25
click at [299, 207] on button "Cancel" at bounding box center [299, 218] width 39 height 25
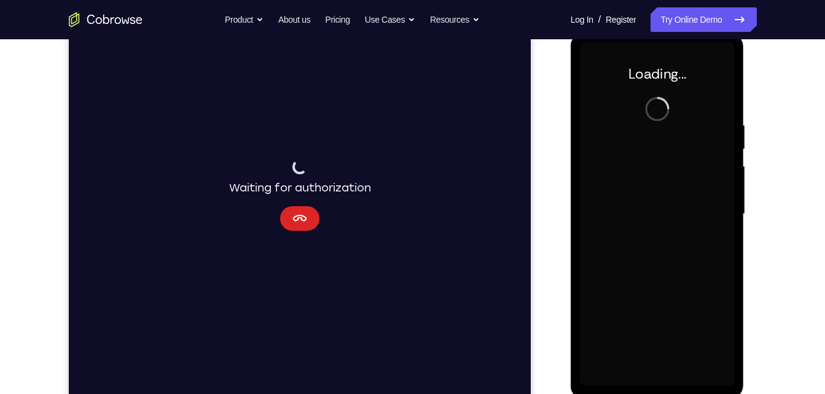
click at [299, 207] on button "Cancel" at bounding box center [299, 218] width 39 height 25
click at [302, 208] on button "Cancel" at bounding box center [299, 218] width 39 height 25
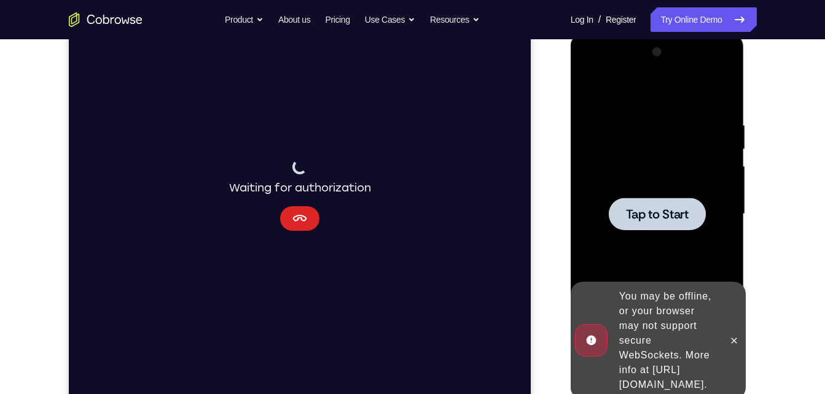
click at [312, 213] on button "Cancel" at bounding box center [299, 218] width 39 height 25
click at [742, 334] on button at bounding box center [734, 341] width 20 height 20
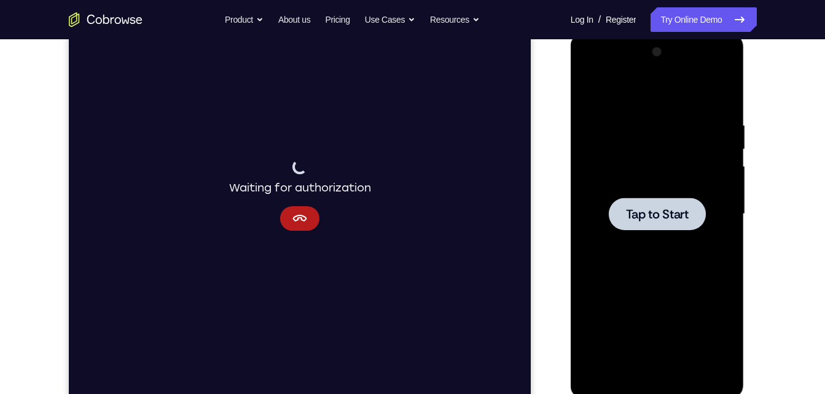
click at [639, 211] on span "Tap to Start" at bounding box center [657, 214] width 63 height 12
click at [302, 216] on icon "Cancel" at bounding box center [299, 218] width 14 height 7
click at [617, 182] on div at bounding box center [657, 214] width 155 height 344
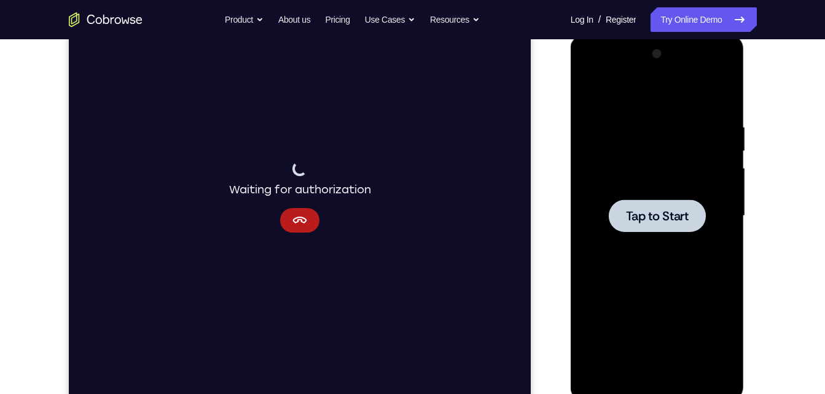
scroll to position [168, 0]
click at [615, 235] on div at bounding box center [657, 217] width 155 height 344
click at [297, 216] on icon "Cancel" at bounding box center [299, 221] width 15 height 15
click at [306, 218] on icon "Cancel" at bounding box center [299, 221] width 15 height 15
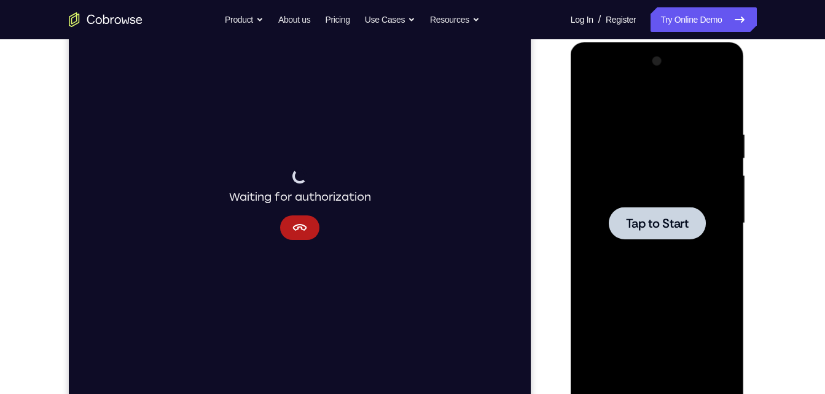
scroll to position [162, 0]
click at [633, 229] on span "Tap to Start" at bounding box center [657, 223] width 63 height 12
click at [592, 242] on div at bounding box center [657, 223] width 155 height 344
click at [611, 237] on div at bounding box center [657, 222] width 97 height 33
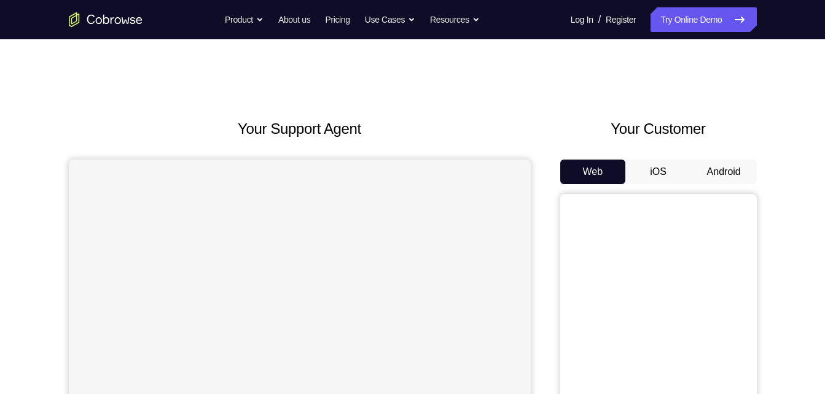
click at [751, 167] on button "Android" at bounding box center [724, 172] width 66 height 25
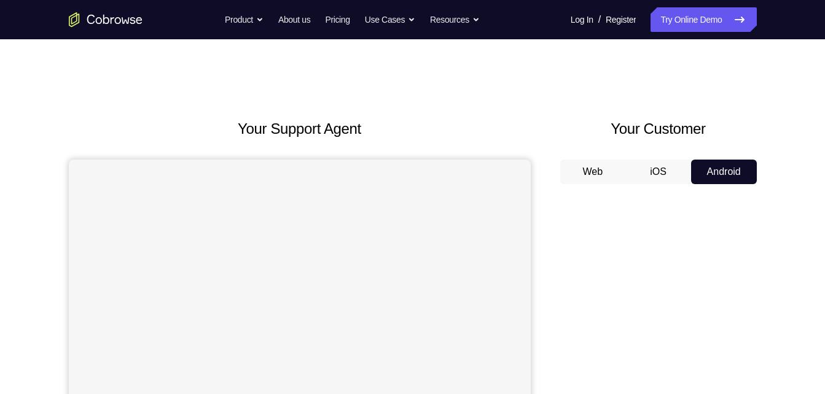
click at [751, 167] on button "Android" at bounding box center [724, 172] width 66 height 25
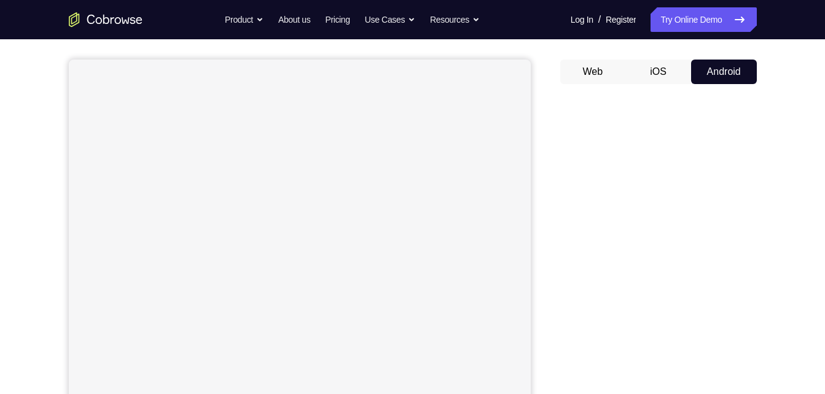
click at [751, 167] on div at bounding box center [658, 283] width 197 height 378
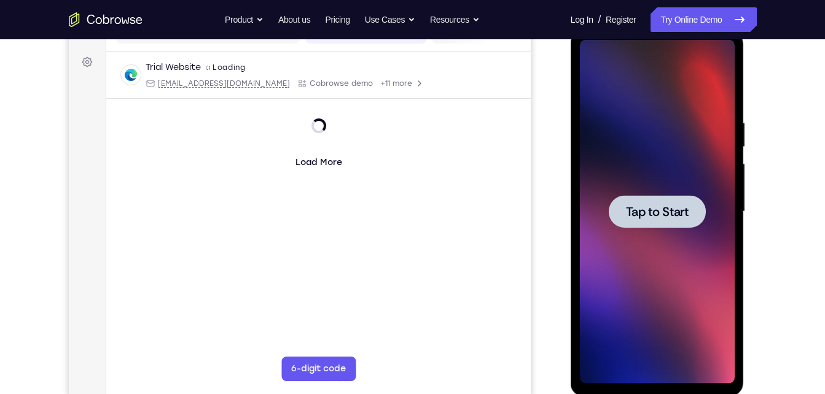
scroll to position [173, 0]
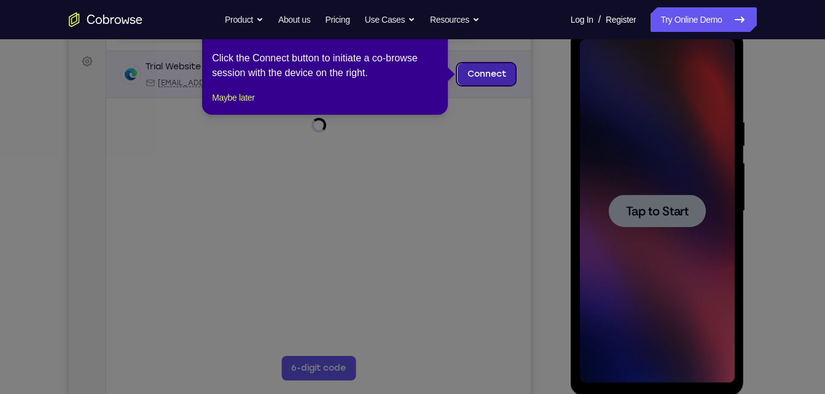
click at [470, 76] on link "Connect" at bounding box center [486, 74] width 58 height 22
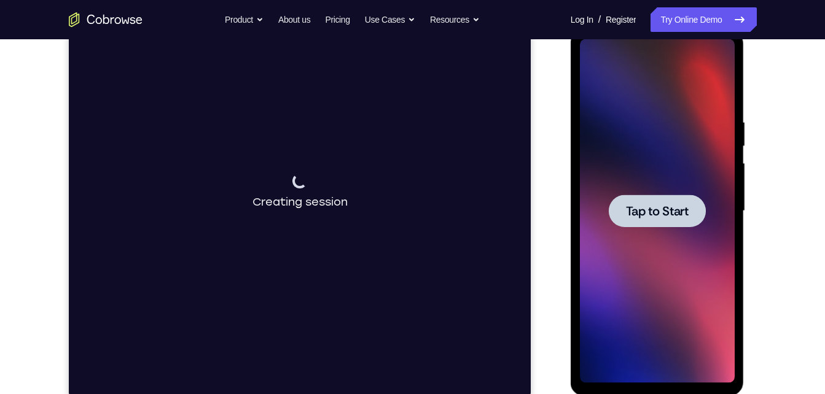
click at [470, 76] on div "Connecting to device Creating session" at bounding box center [299, 192] width 462 height 412
click at [690, 209] on div at bounding box center [657, 211] width 97 height 33
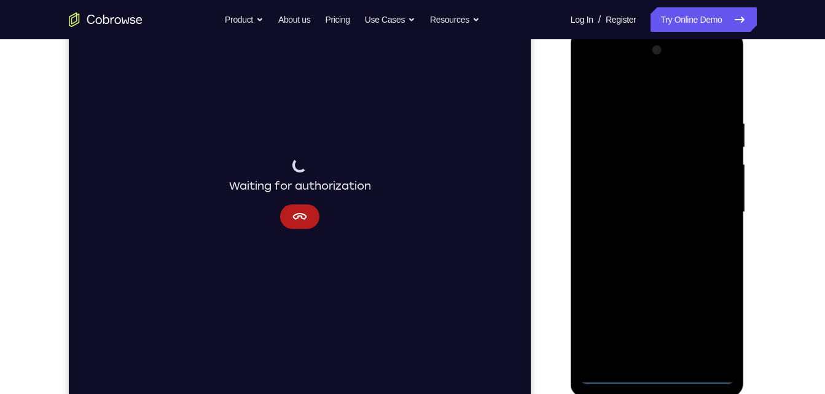
scroll to position [171, 0]
click at [652, 377] on div at bounding box center [657, 213] width 155 height 344
click at [716, 319] on div at bounding box center [657, 213] width 155 height 344
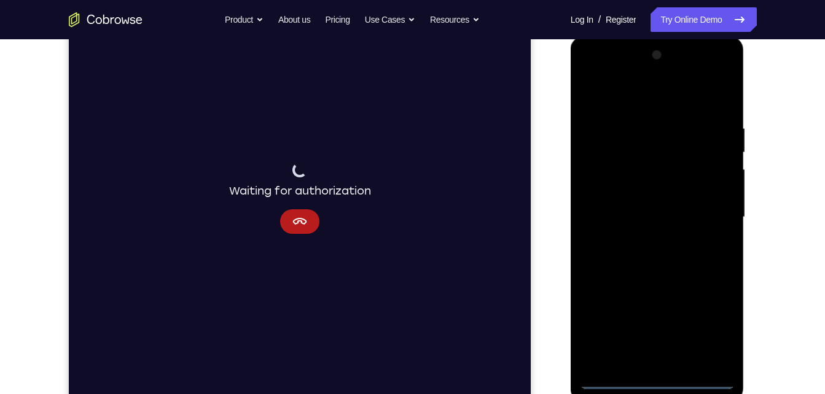
scroll to position [168, 0]
click at [646, 96] on div at bounding box center [657, 217] width 155 height 344
click at [706, 209] on div at bounding box center [657, 217] width 155 height 344
click at [649, 235] on div at bounding box center [657, 217] width 155 height 344
click at [646, 216] on div at bounding box center [657, 217] width 155 height 344
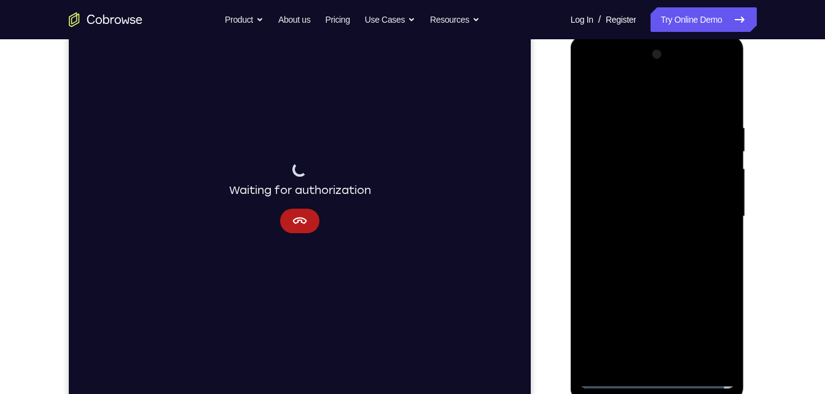
click at [651, 202] on div at bounding box center [657, 217] width 155 height 344
click at [640, 213] on div at bounding box center [657, 217] width 155 height 344
click at [640, 254] on div at bounding box center [657, 217] width 155 height 344
click at [663, 246] on div at bounding box center [657, 217] width 155 height 344
click at [667, 248] on div at bounding box center [657, 217] width 155 height 344
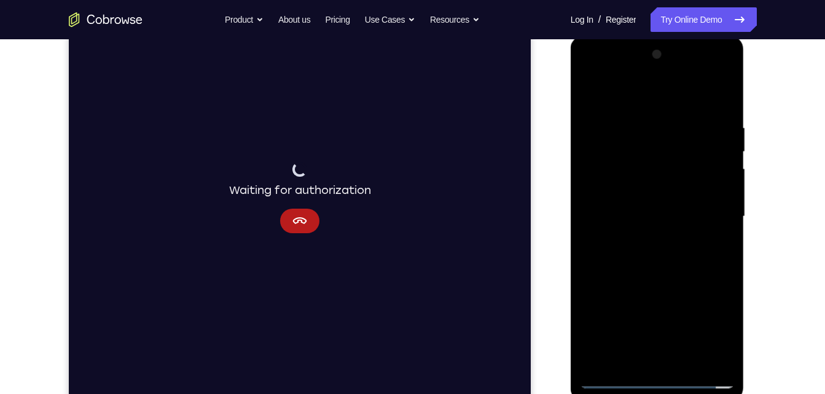
click at [687, 360] on div at bounding box center [657, 217] width 155 height 344
click at [673, 281] on div at bounding box center [657, 217] width 155 height 344
click at [685, 203] on div at bounding box center [657, 217] width 155 height 344
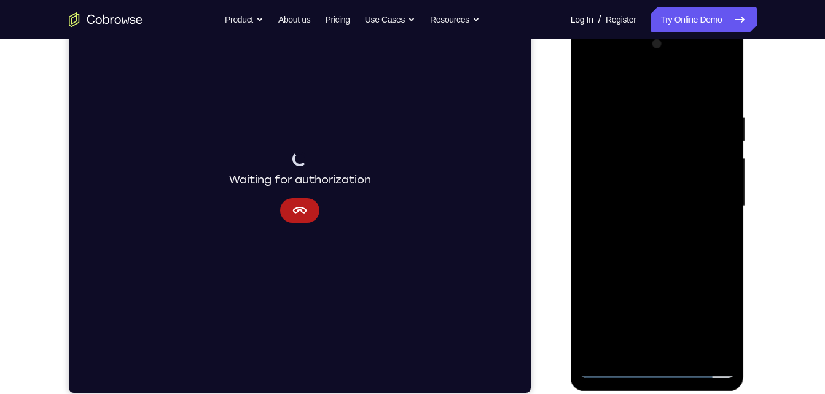
scroll to position [181, 0]
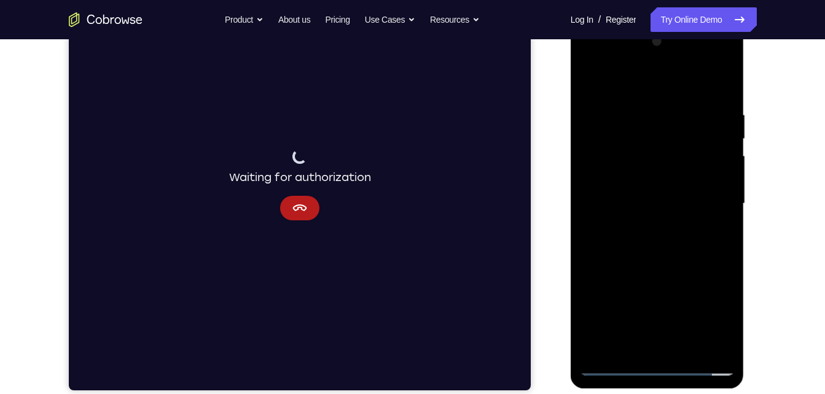
click at [640, 346] on div at bounding box center [657, 204] width 155 height 344
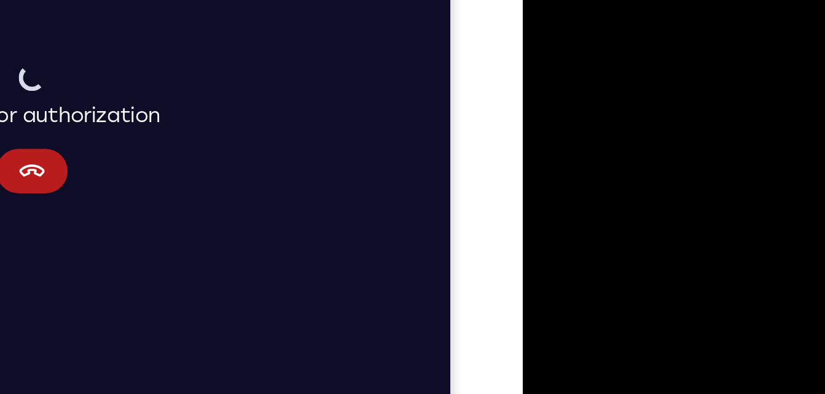
click at [663, 50] on div at bounding box center [609, 17] width 155 height 344
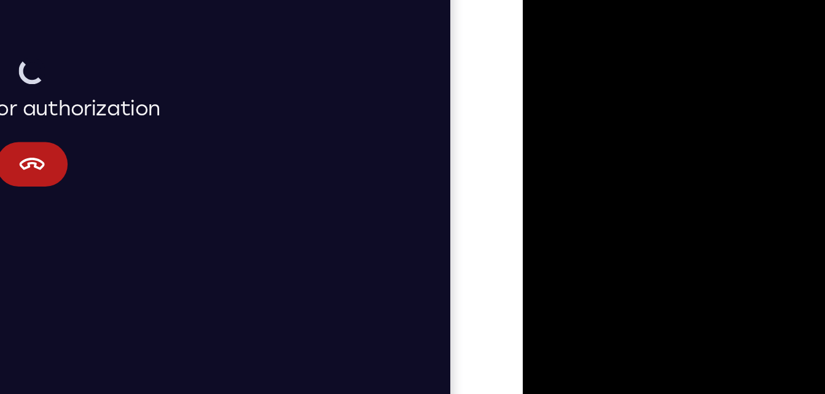
click at [670, 40] on div at bounding box center [609, 10] width 155 height 344
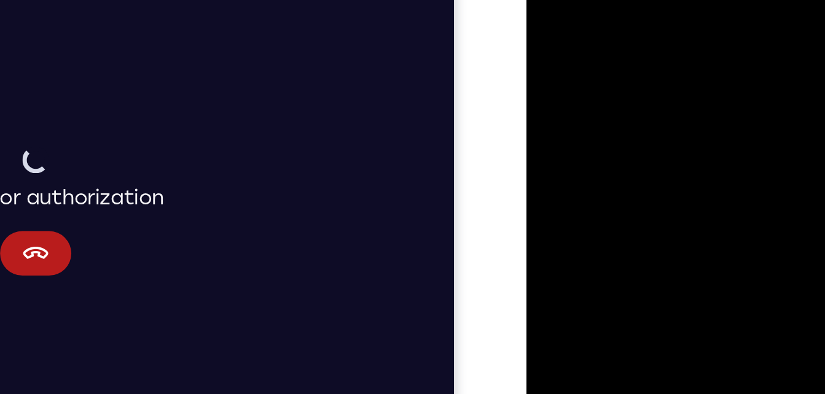
click at [544, 0] on div at bounding box center [612, 99] width 155 height 344
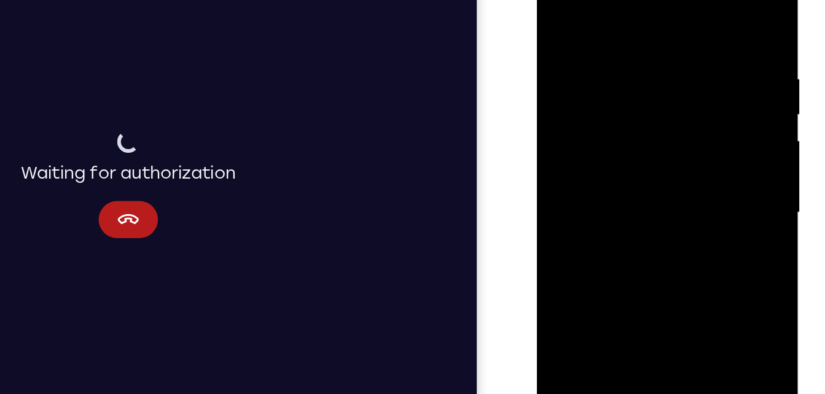
click at [597, 61] on div at bounding box center [623, 121] width 155 height 344
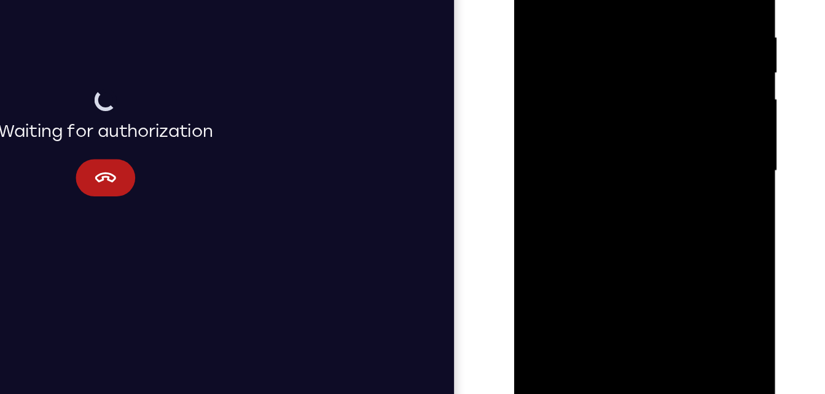
click at [562, 178] on div at bounding box center [601, 79] width 155 height 344
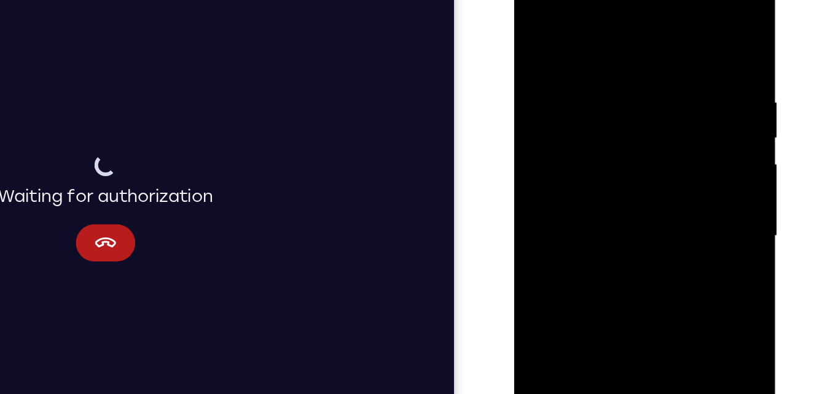
click at [538, 17] on div at bounding box center [601, 144] width 155 height 344
click at [538, 18] on div at bounding box center [601, 144] width 155 height 344
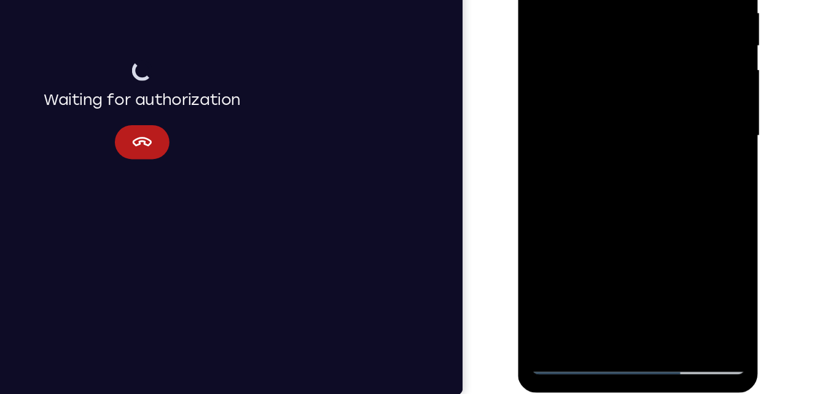
click at [626, 0] on div at bounding box center [604, 66] width 155 height 344
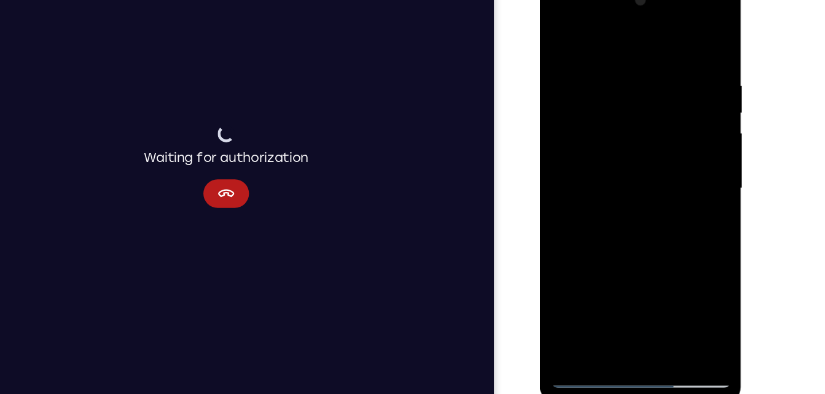
click at [691, 37] on div at bounding box center [626, 160] width 155 height 344
click at [687, 43] on div at bounding box center [626, 160] width 155 height 344
click at [600, 304] on div at bounding box center [626, 160] width 155 height 344
click at [649, 36] on div at bounding box center [626, 160] width 155 height 344
click at [684, 34] on div at bounding box center [626, 160] width 155 height 344
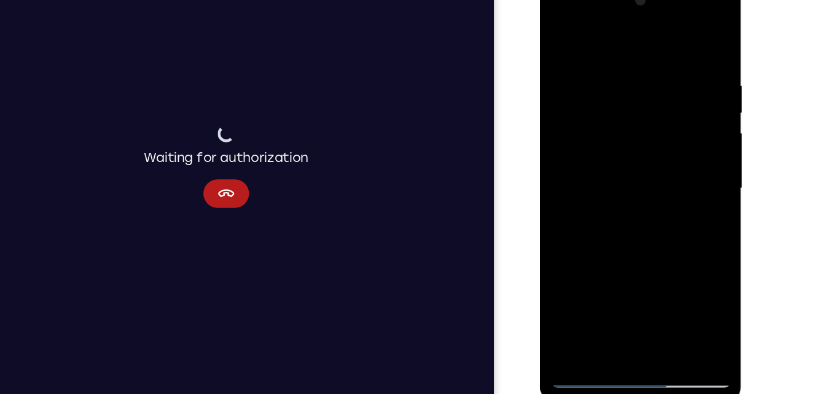
click at [658, 302] on div at bounding box center [626, 160] width 155 height 344
drag, startPoint x: 662, startPoint y: 183, endPoint x: 640, endPoint y: 361, distance: 179.5
click at [640, 348] on html "Online web based iOS Simulators and Android Emulators. Run iPhone, iPad, Mobile…" at bounding box center [627, 163] width 175 height 369
click at [641, 140] on div at bounding box center [626, 160] width 155 height 344
click at [564, 42] on div at bounding box center [626, 160] width 155 height 344
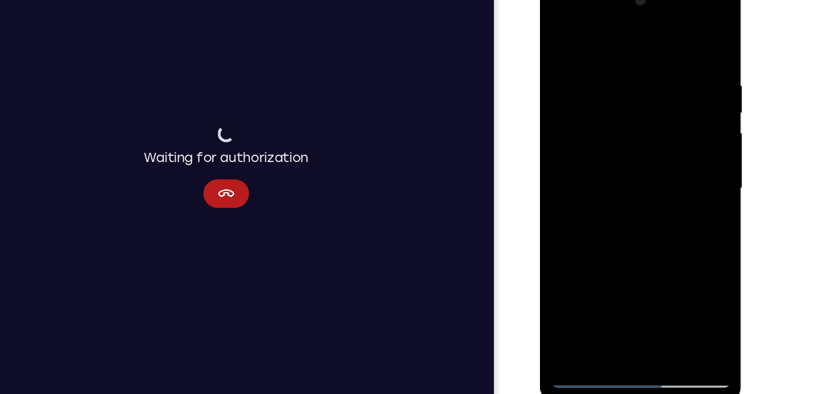
click at [564, 41] on div at bounding box center [626, 160] width 155 height 344
click at [596, 305] on div at bounding box center [626, 160] width 155 height 344
click at [657, 32] on div at bounding box center [626, 160] width 155 height 344
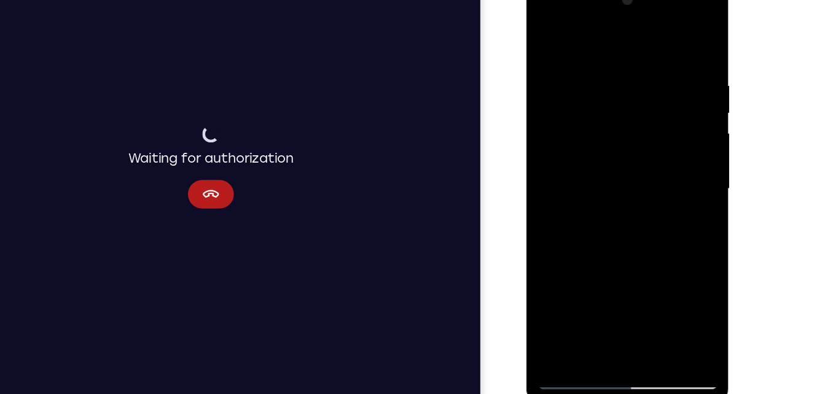
click at [685, 34] on div at bounding box center [613, 159] width 155 height 344
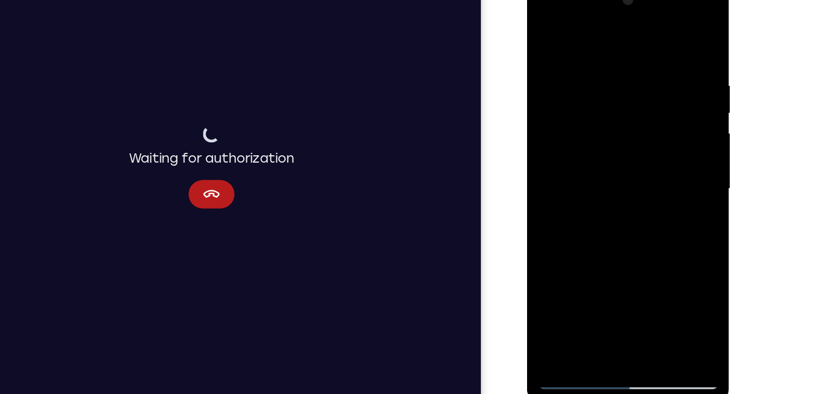
click at [555, 299] on div at bounding box center [613, 159] width 155 height 344
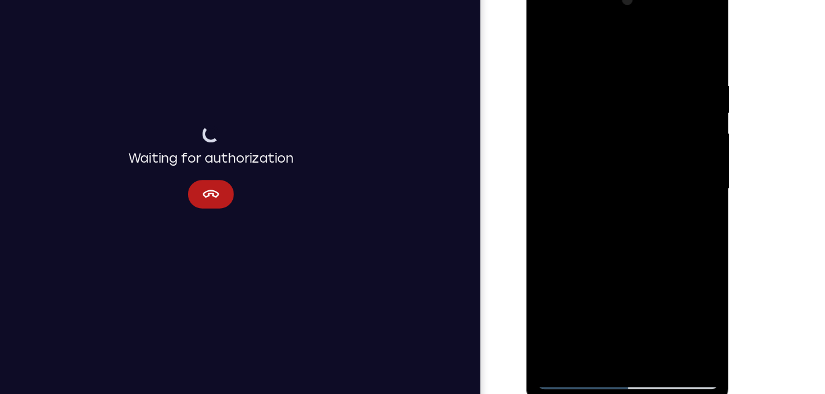
drag, startPoint x: 656, startPoint y: 143, endPoint x: 637, endPoint y: 346, distance: 204.2
click at [637, 346] on html "Online web based iOS Simulators and Android Emulators. Run iPhone, iPad, Mobile…" at bounding box center [613, 162] width 175 height 369
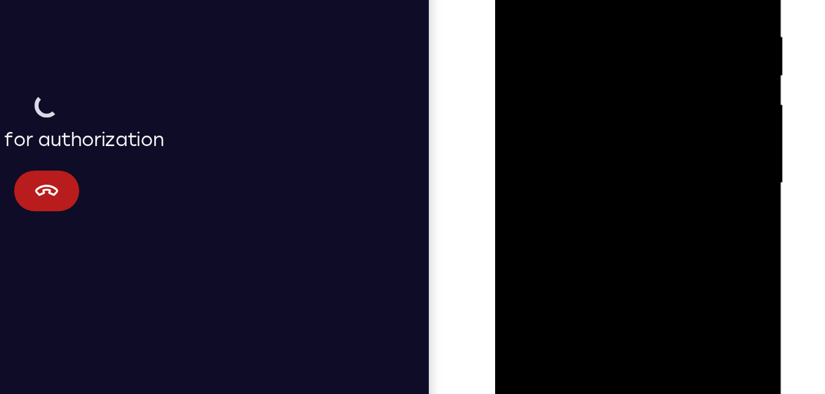
click at [655, 62] on div at bounding box center [581, 66] width 155 height 344
click at [654, 61] on div at bounding box center [581, 66] width 155 height 344
click at [509, 60] on div at bounding box center [581, 66] width 155 height 344
click at [511, 60] on div at bounding box center [581, 66] width 155 height 344
click at [653, 59] on div at bounding box center [581, 66] width 155 height 344
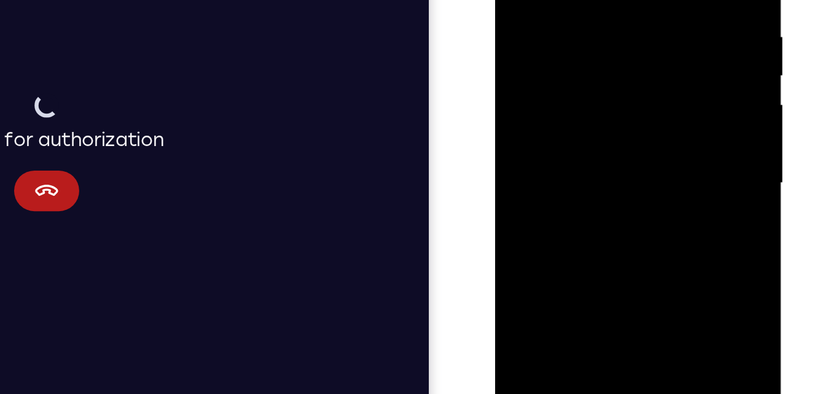
click at [653, 59] on div at bounding box center [581, 66] width 155 height 344
click at [650, 58] on div at bounding box center [581, 66] width 155 height 344
click at [649, 59] on div at bounding box center [581, 66] width 155 height 344
click at [507, 58] on div at bounding box center [581, 66] width 155 height 344
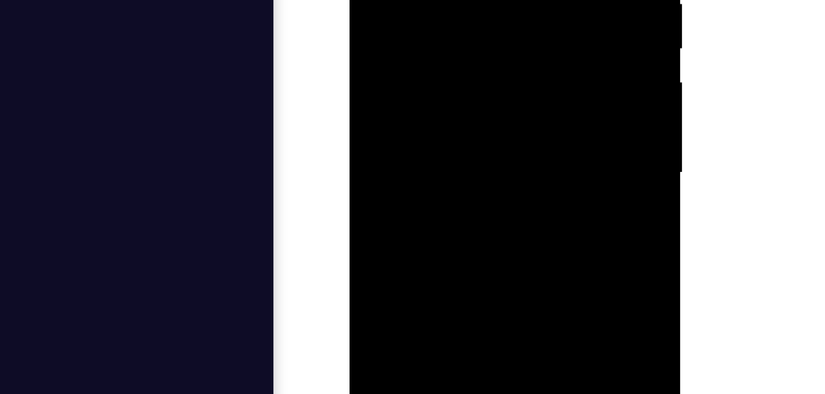
click at [401, 54] on div at bounding box center [436, 9] width 155 height 344
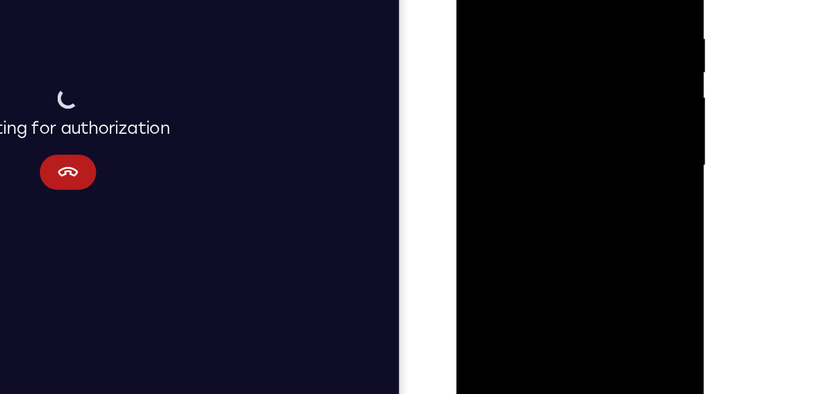
click at [541, 28] on div at bounding box center [543, 88] width 155 height 344
click at [535, 223] on div at bounding box center [543, 88] width 155 height 344
click at [568, 238] on div at bounding box center [543, 88] width 155 height 344
click at [548, 74] on div at bounding box center [543, 88] width 155 height 344
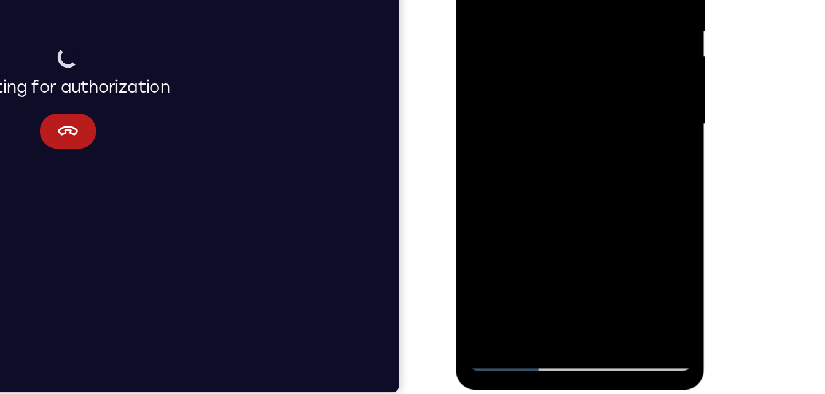
click at [526, 191] on div at bounding box center [543, 47] width 155 height 344
click at [598, 77] on div at bounding box center [543, 47] width 155 height 344
click at [609, 166] on div at bounding box center [543, 47] width 155 height 344
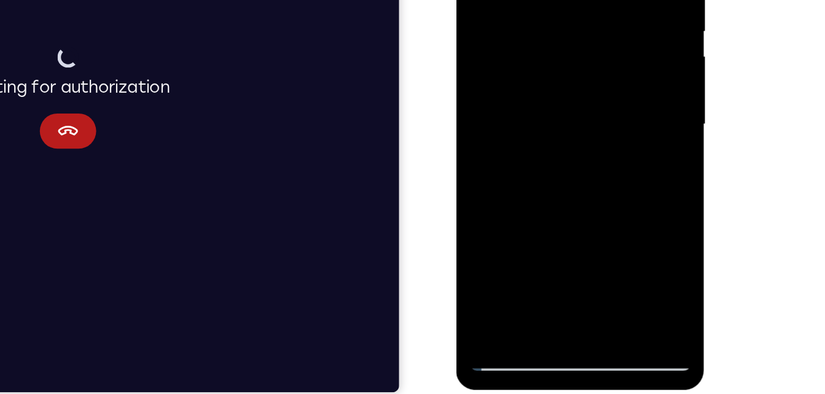
click at [600, 79] on div at bounding box center [543, 47] width 155 height 344
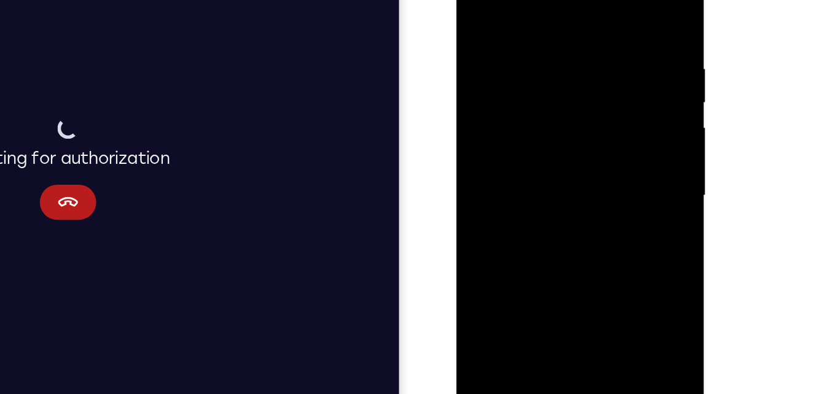
click at [475, 0] on div at bounding box center [543, 118] width 155 height 344
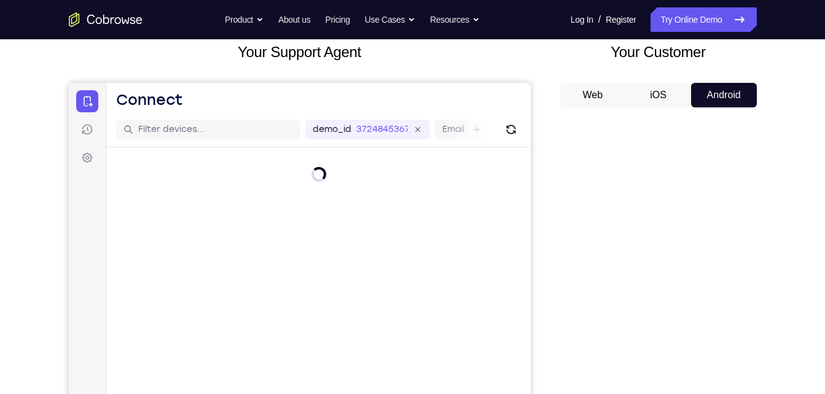
scroll to position [77, 0]
click at [512, 127] on icon "Refresh" at bounding box center [511, 129] width 14 height 14
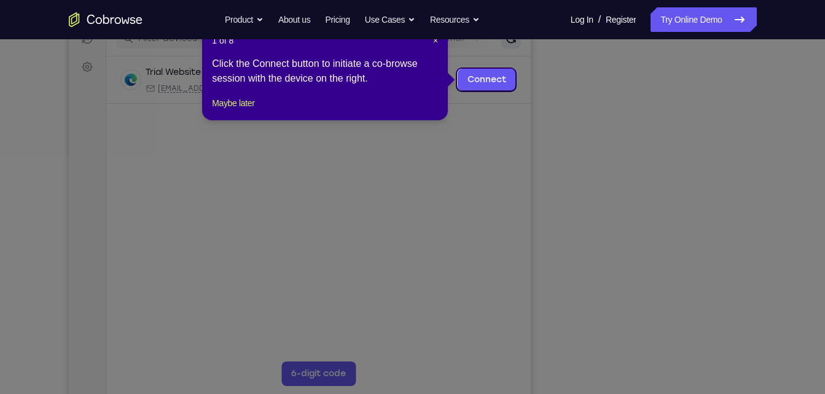
scroll to position [167, 0]
click at [493, 82] on link "Connect" at bounding box center [486, 80] width 58 height 22
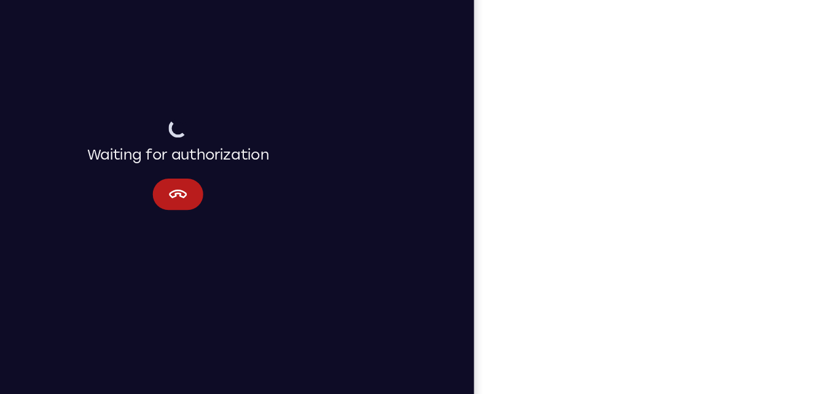
scroll to position [154, 0]
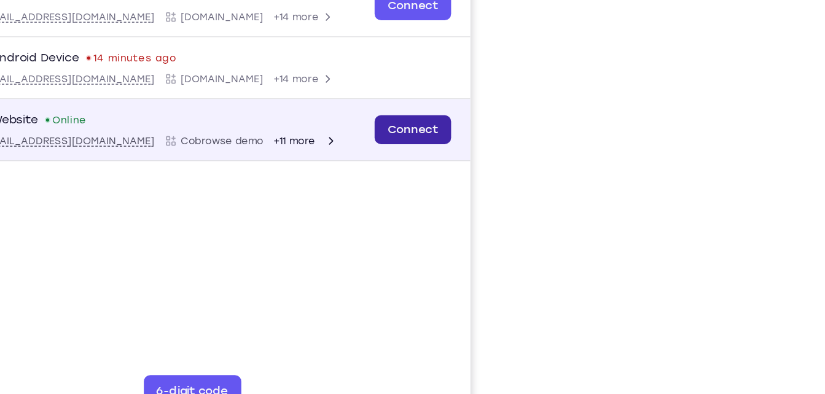
click at [280, 82] on link "Connect" at bounding box center [283, 73] width 58 height 22
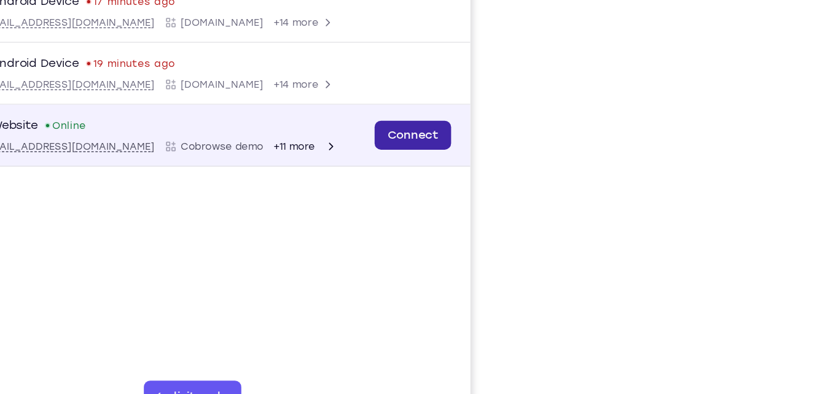
click at [308, 87] on link "Connect" at bounding box center [283, 79] width 58 height 22
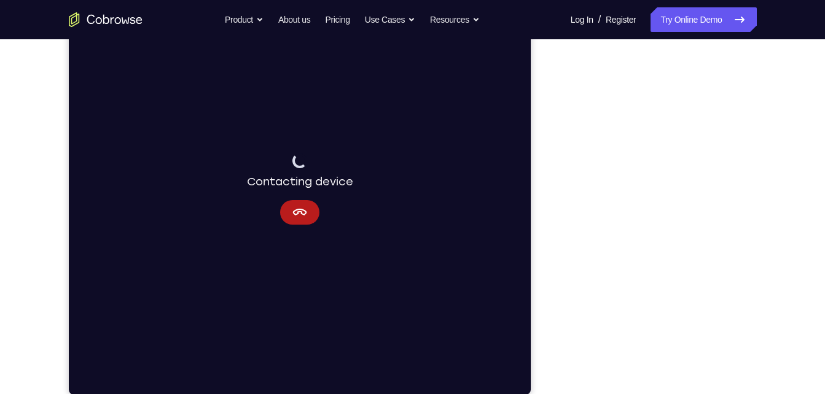
scroll to position [177, 0]
click at [301, 214] on icon "Cancel" at bounding box center [299, 211] width 14 height 7
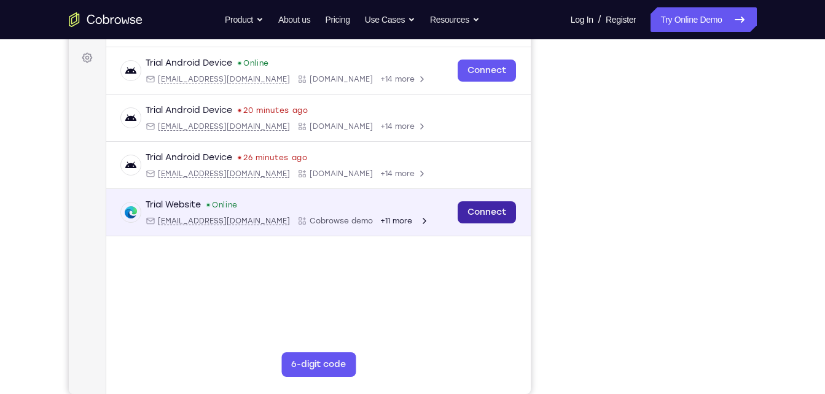
click at [498, 212] on link "Connect" at bounding box center [486, 213] width 58 height 22
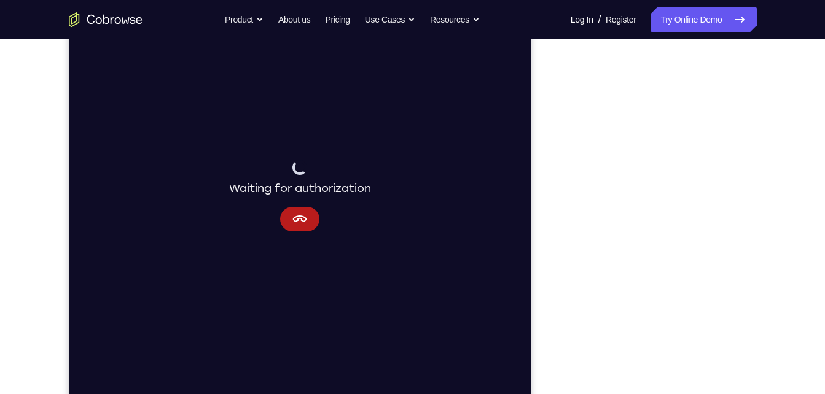
scroll to position [179, 0]
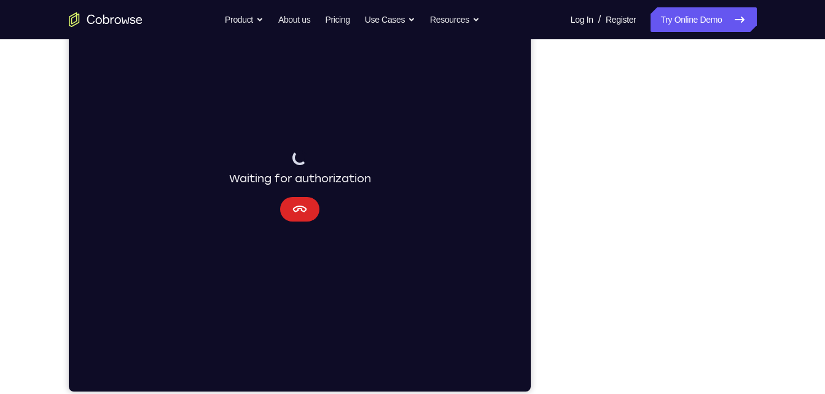
click at [299, 219] on button "Cancel" at bounding box center [299, 209] width 39 height 25
click at [302, 195] on div "Waiting for authorization" at bounding box center [300, 186] width 142 height 71
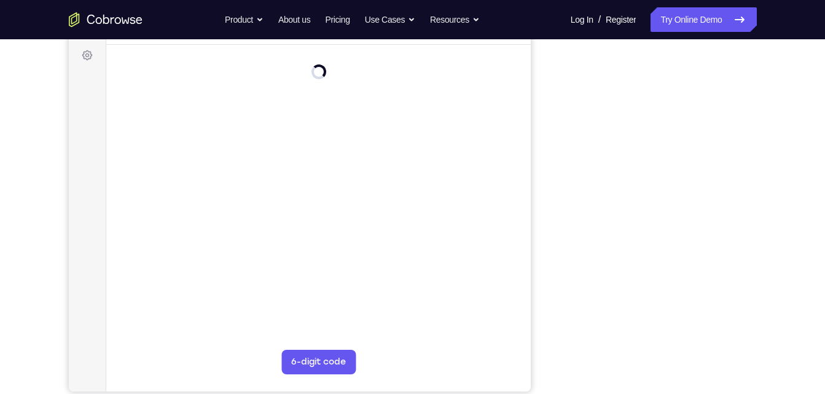
click at [300, 203] on main "demo_id 3724845367 3724845367 Email User ID Device ID Device name 6-digit code …" at bounding box center [318, 216] width 425 height 412
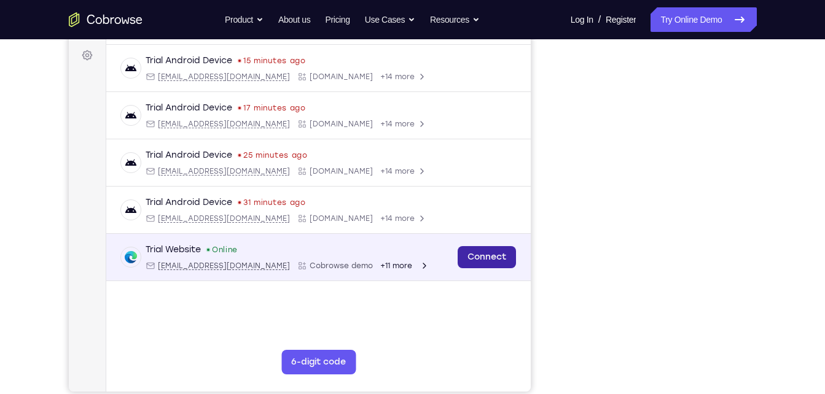
click at [498, 251] on link "Connect" at bounding box center [486, 257] width 58 height 22
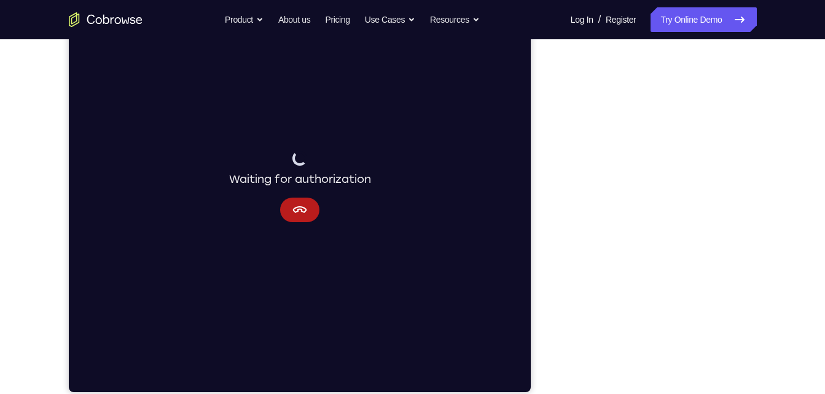
scroll to position [201, 0]
